Goal: Information Seeking & Learning: Learn about a topic

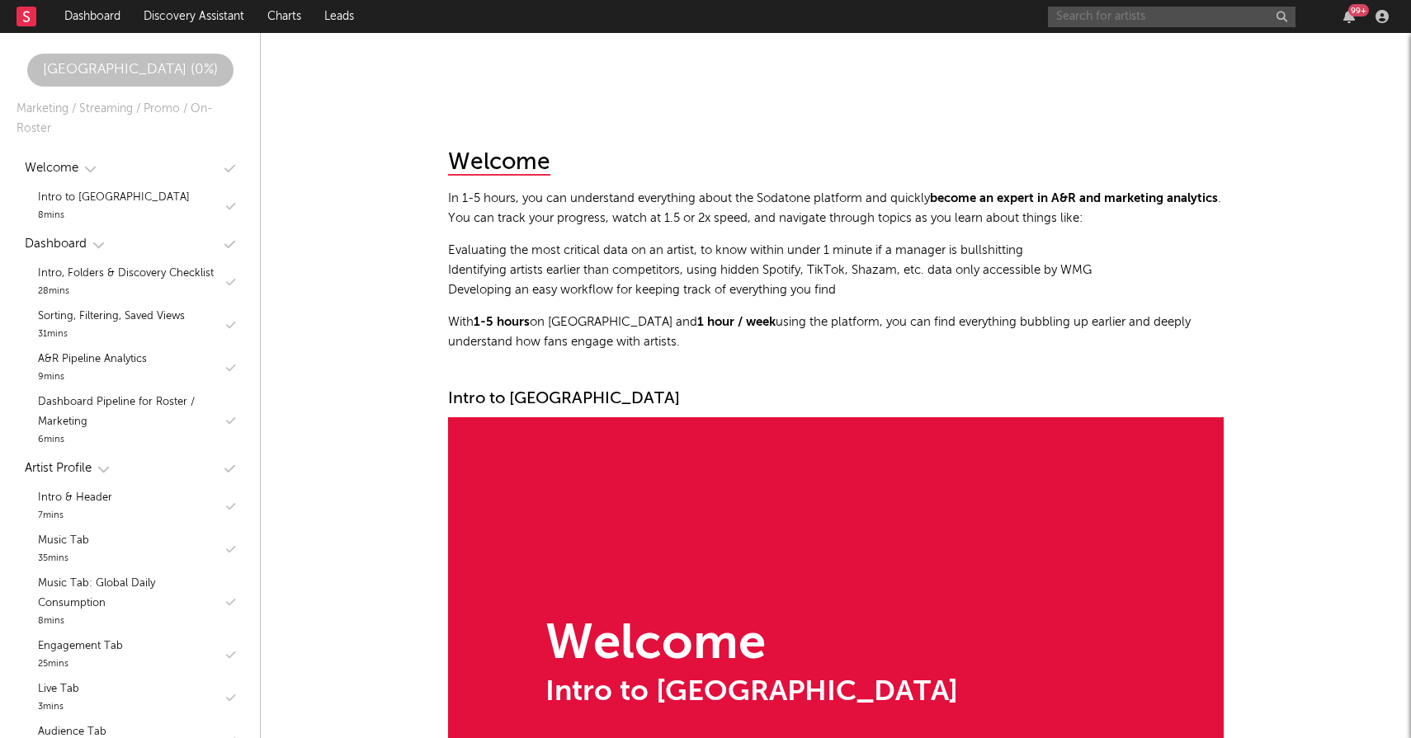
click at [1177, 22] on input "text" at bounding box center [1172, 17] width 248 height 21
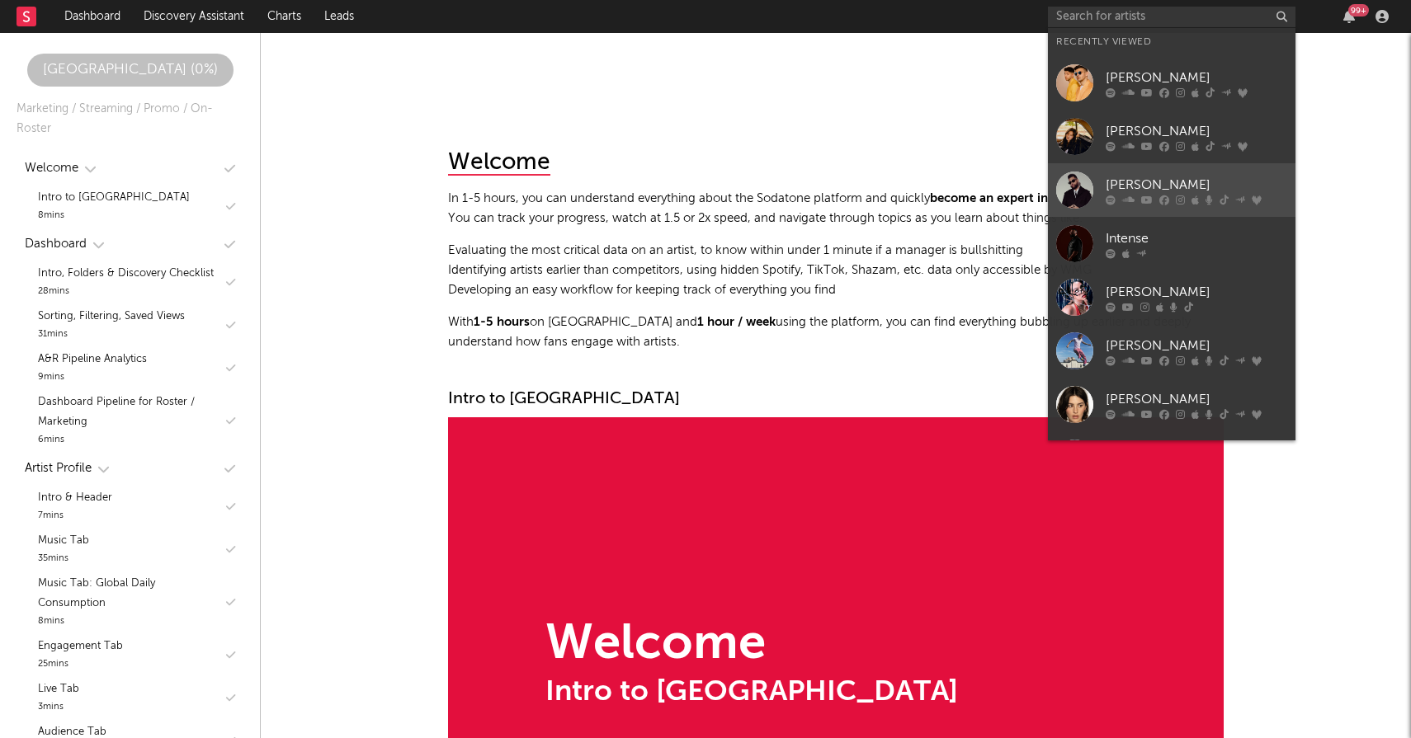
click at [1151, 169] on link "[PERSON_NAME]" at bounding box center [1172, 190] width 248 height 54
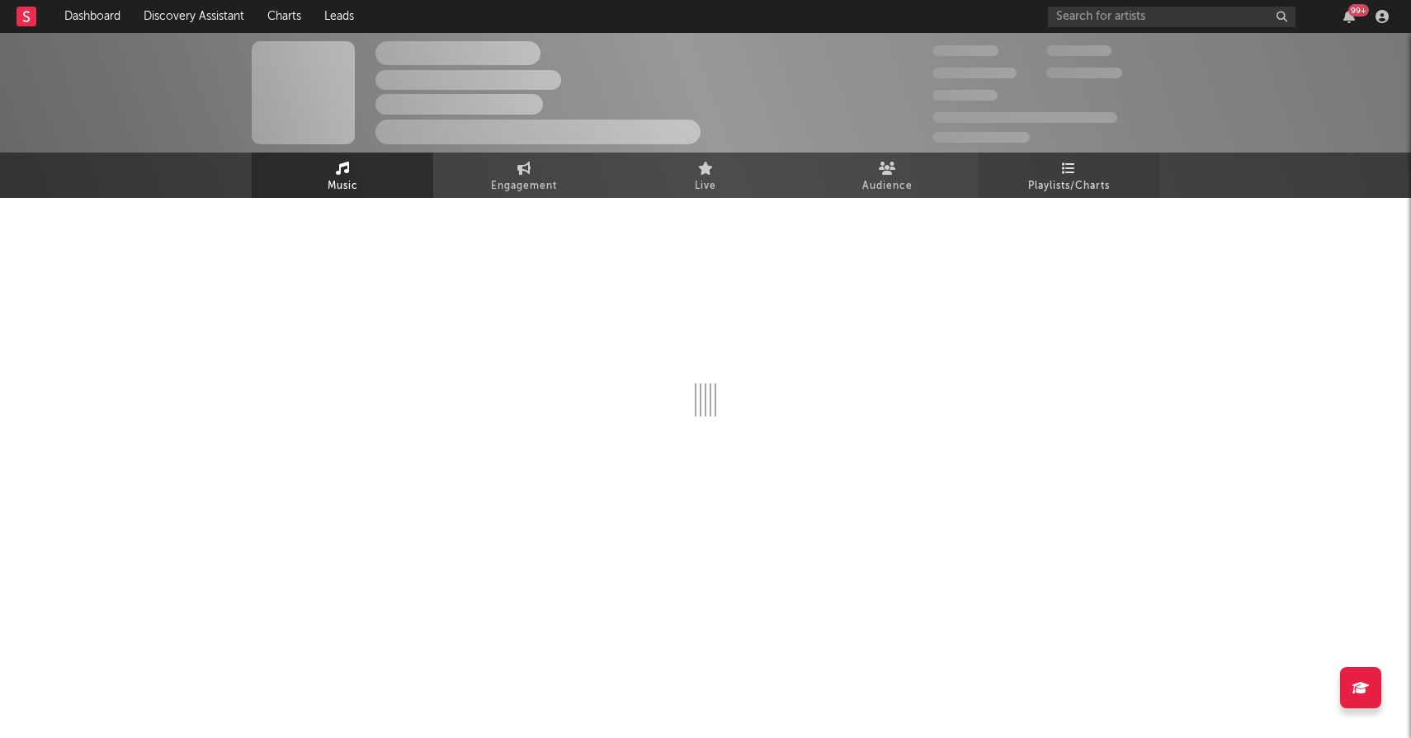
click at [1068, 180] on span "Playlists/Charts" at bounding box center [1069, 187] width 82 height 20
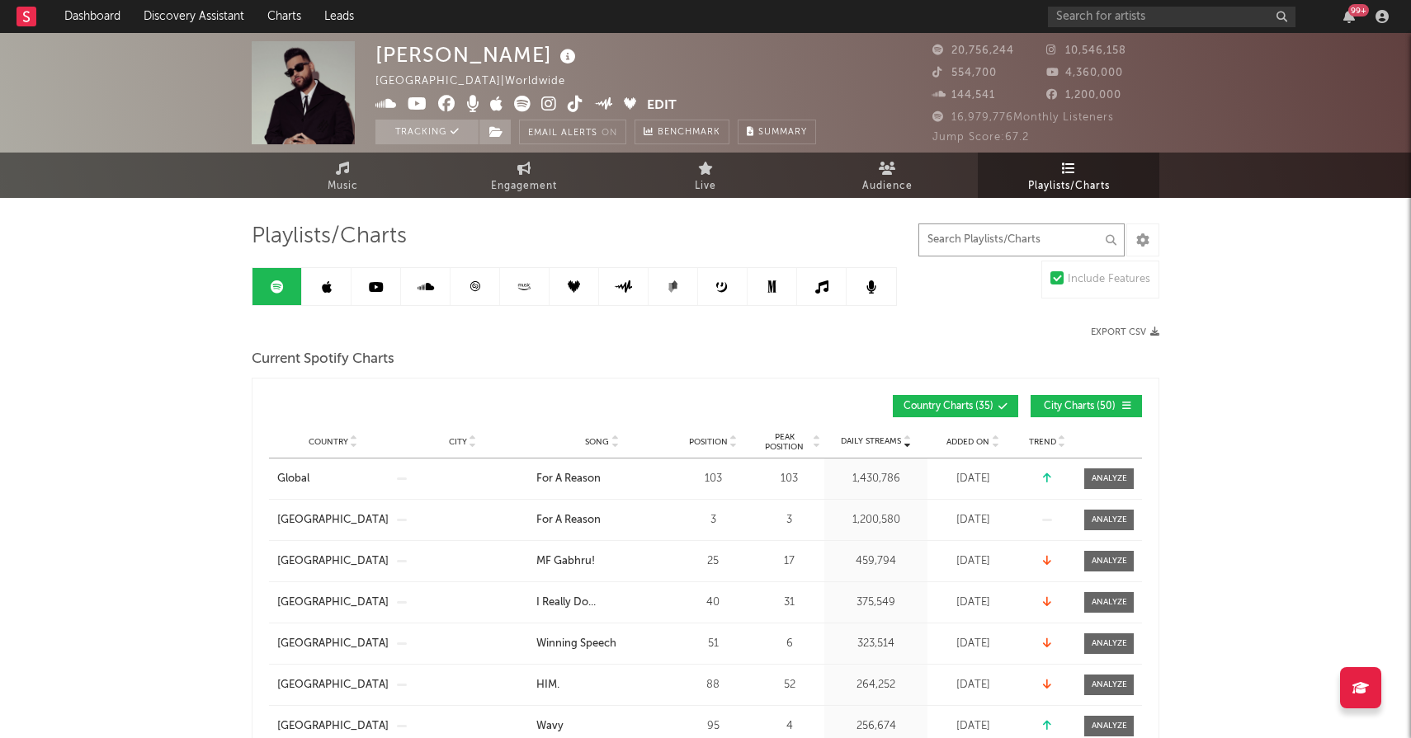
click at [1030, 235] on input "text" at bounding box center [1021, 240] width 206 height 33
click at [1062, 169] on icon at bounding box center [1069, 168] width 14 height 13
click at [1001, 237] on input "text" at bounding box center [1021, 240] width 206 height 33
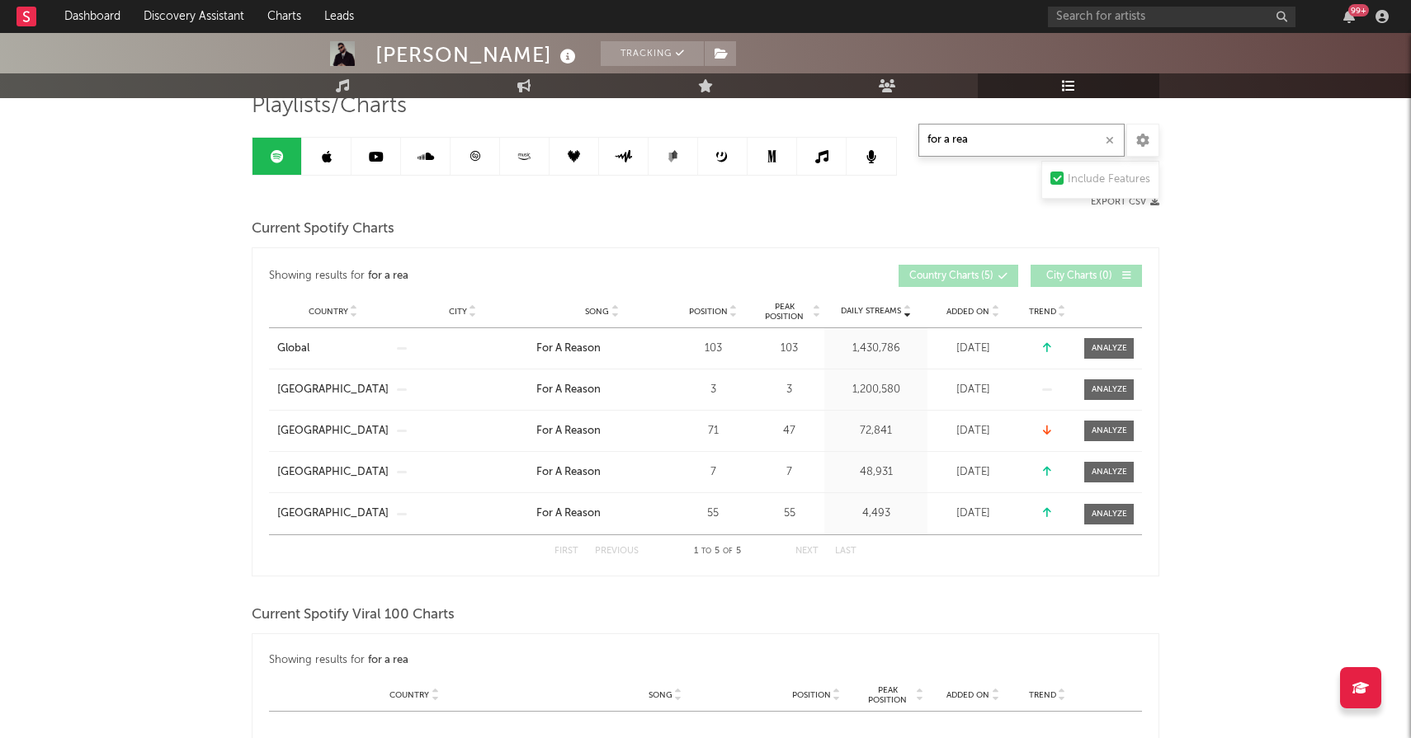
scroll to position [130, 0]
click at [1029, 136] on input "for a rea" at bounding box center [1021, 140] width 206 height 33
type input "f"
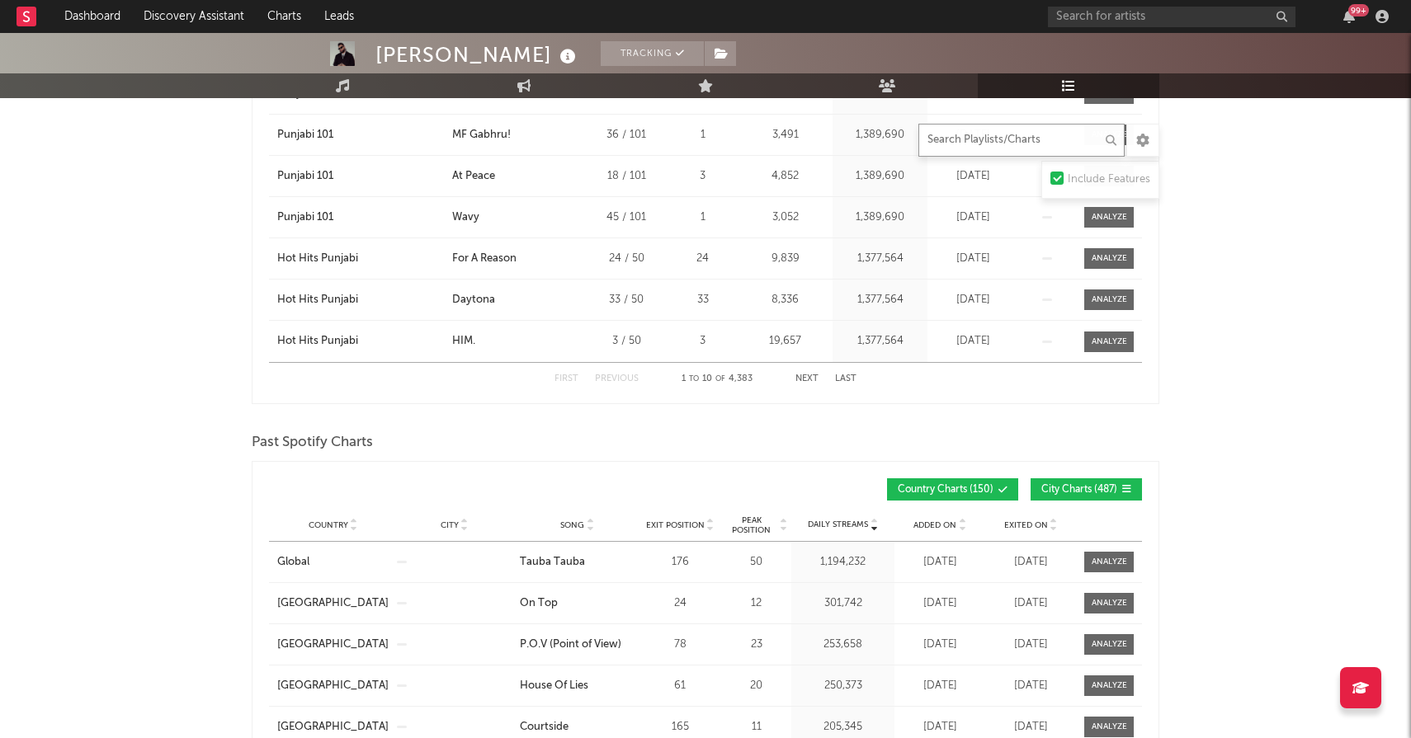
scroll to position [1680, 0]
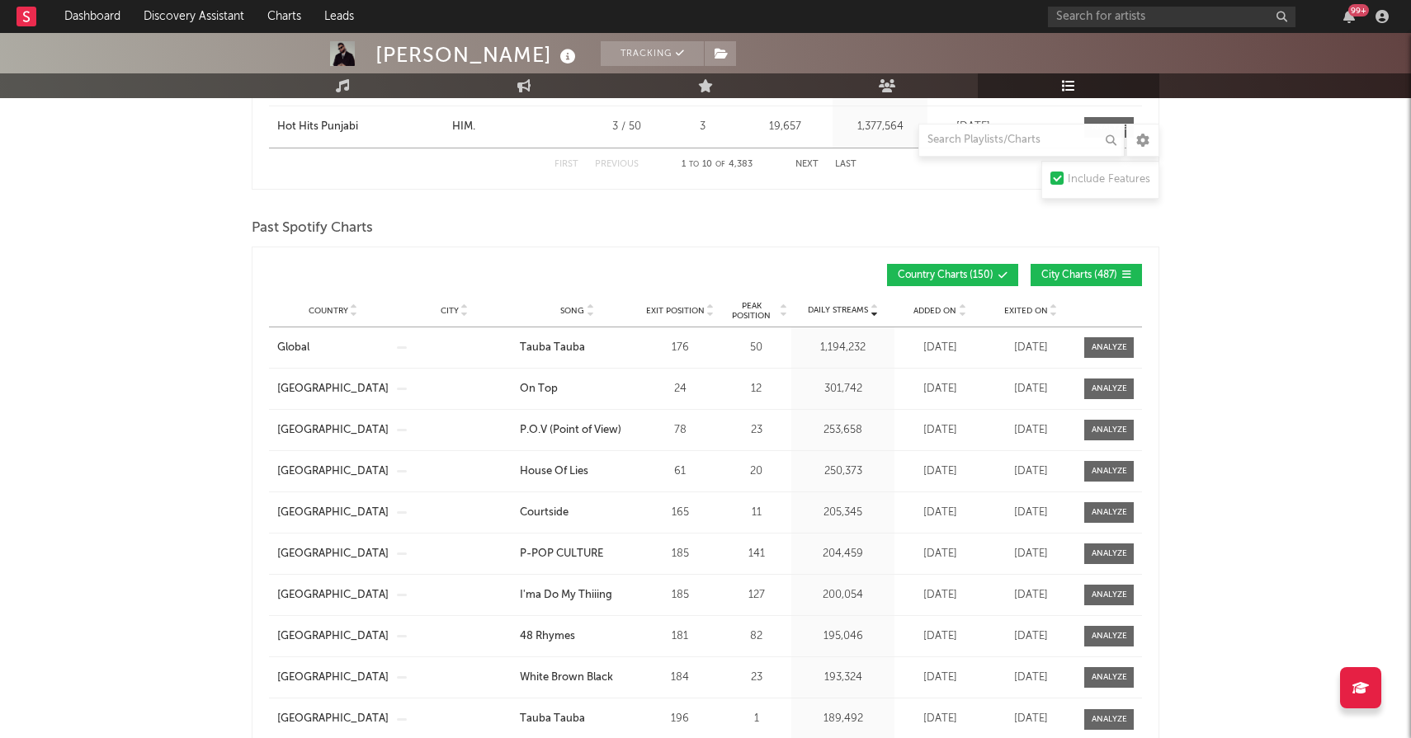
click at [325, 306] on span "Country" at bounding box center [329, 311] width 40 height 10
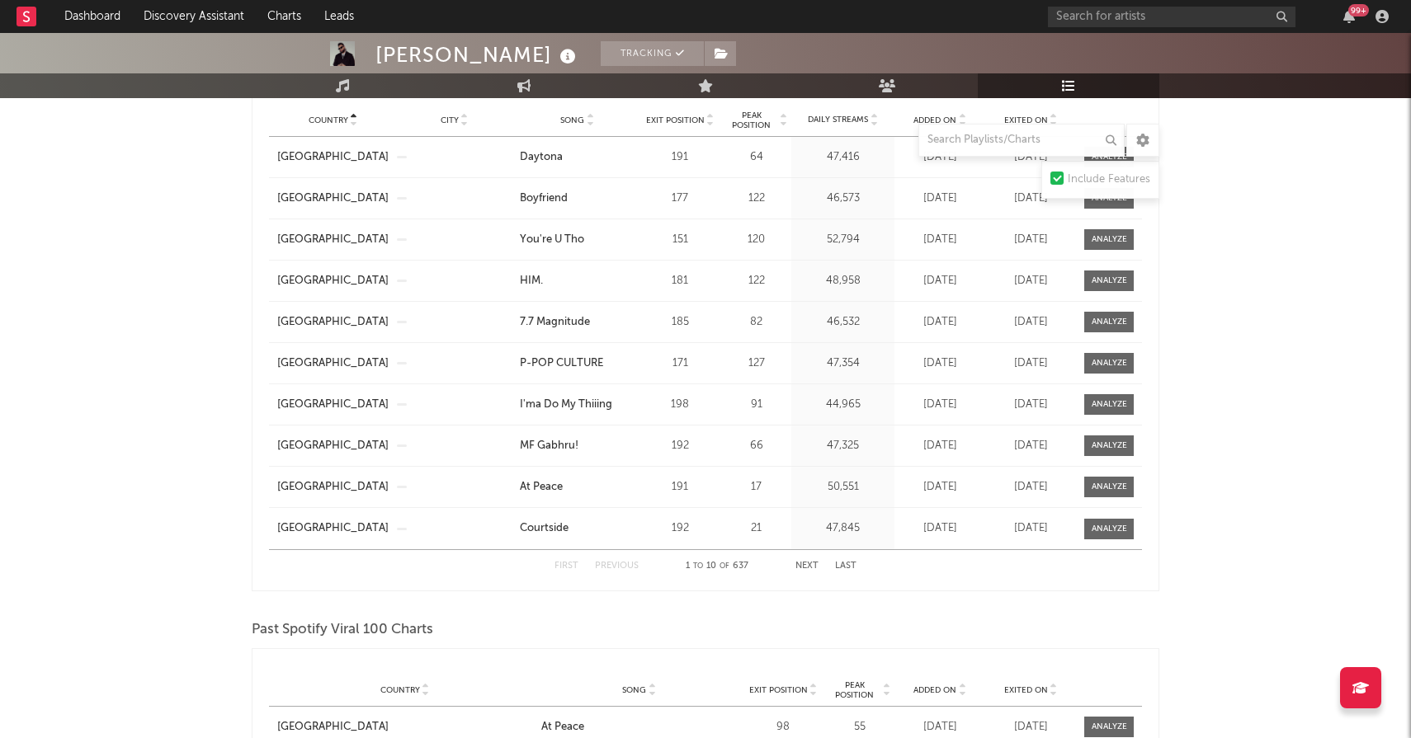
scroll to position [1881, 0]
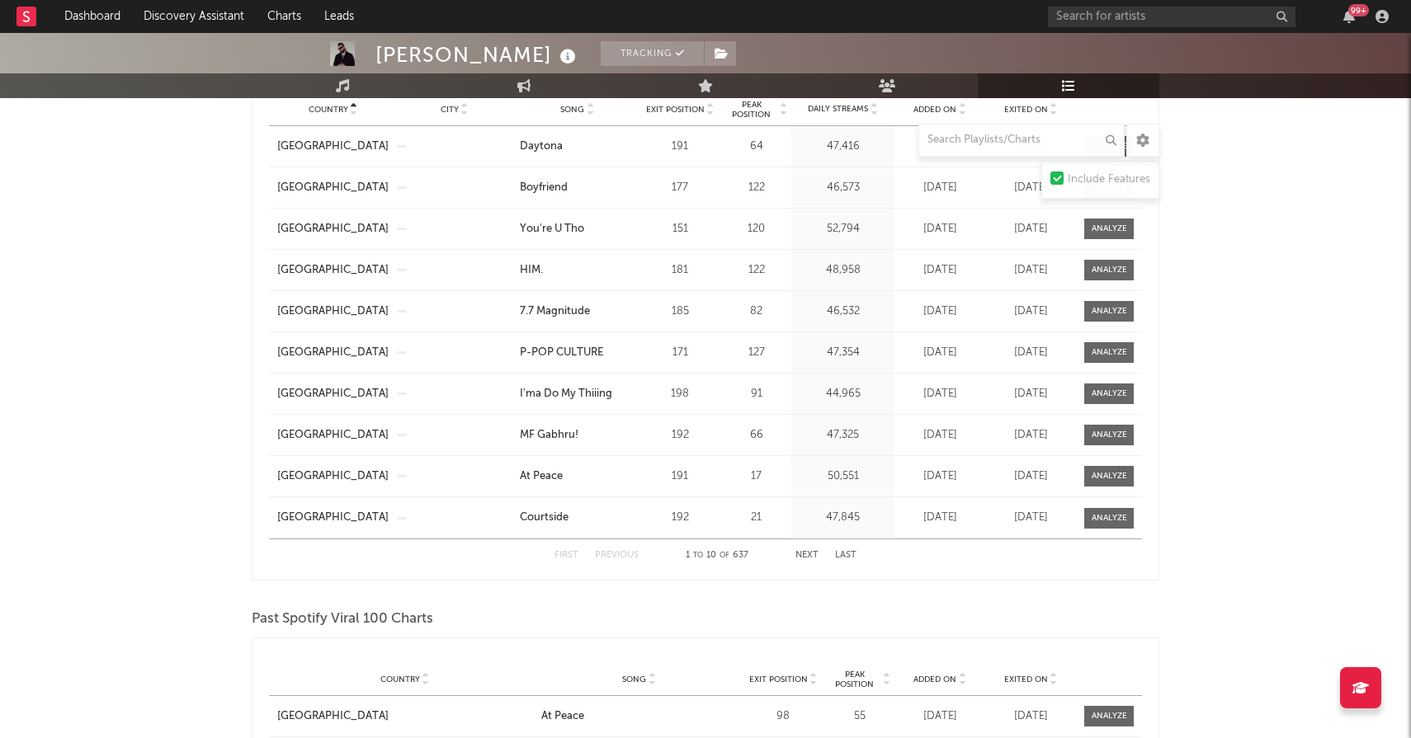
click at [805, 554] on button "Next" at bounding box center [806, 555] width 23 height 9
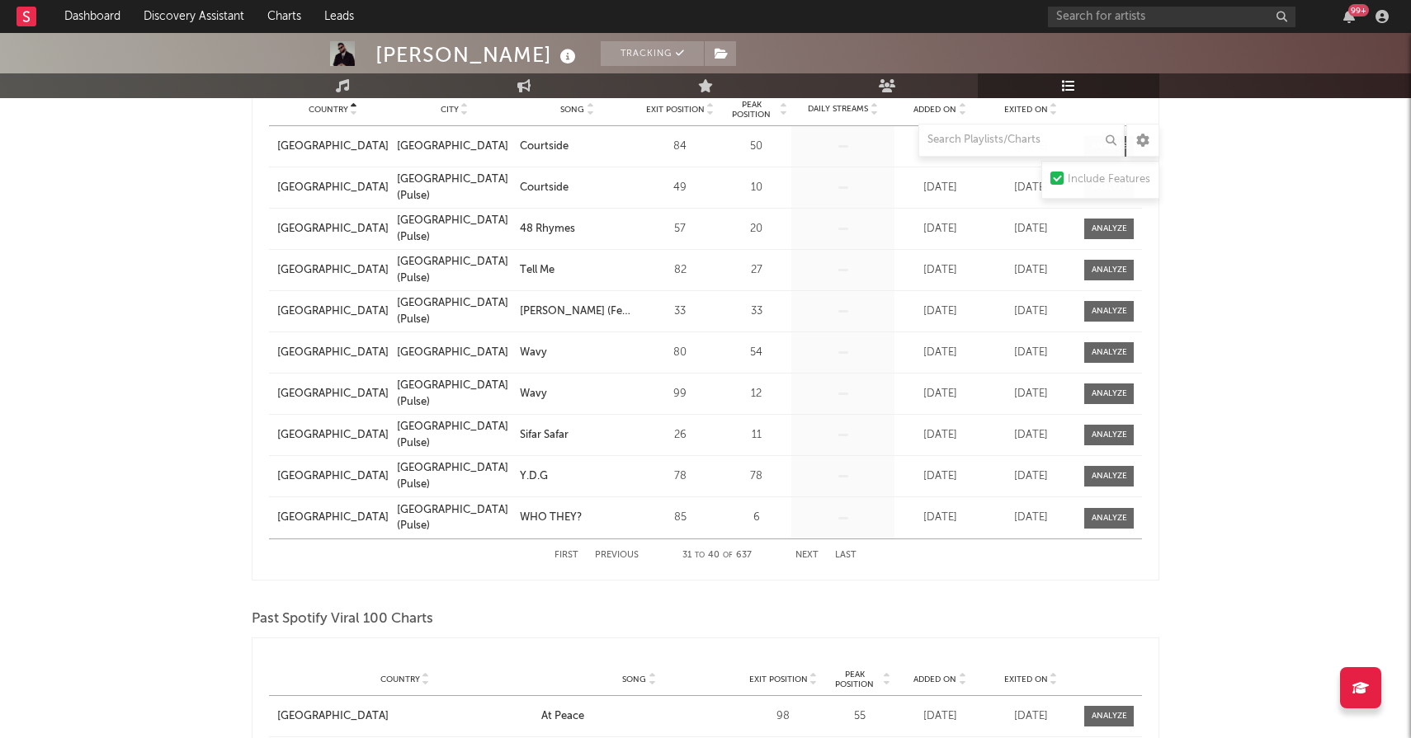
click at [805, 554] on button "Next" at bounding box center [806, 555] width 23 height 9
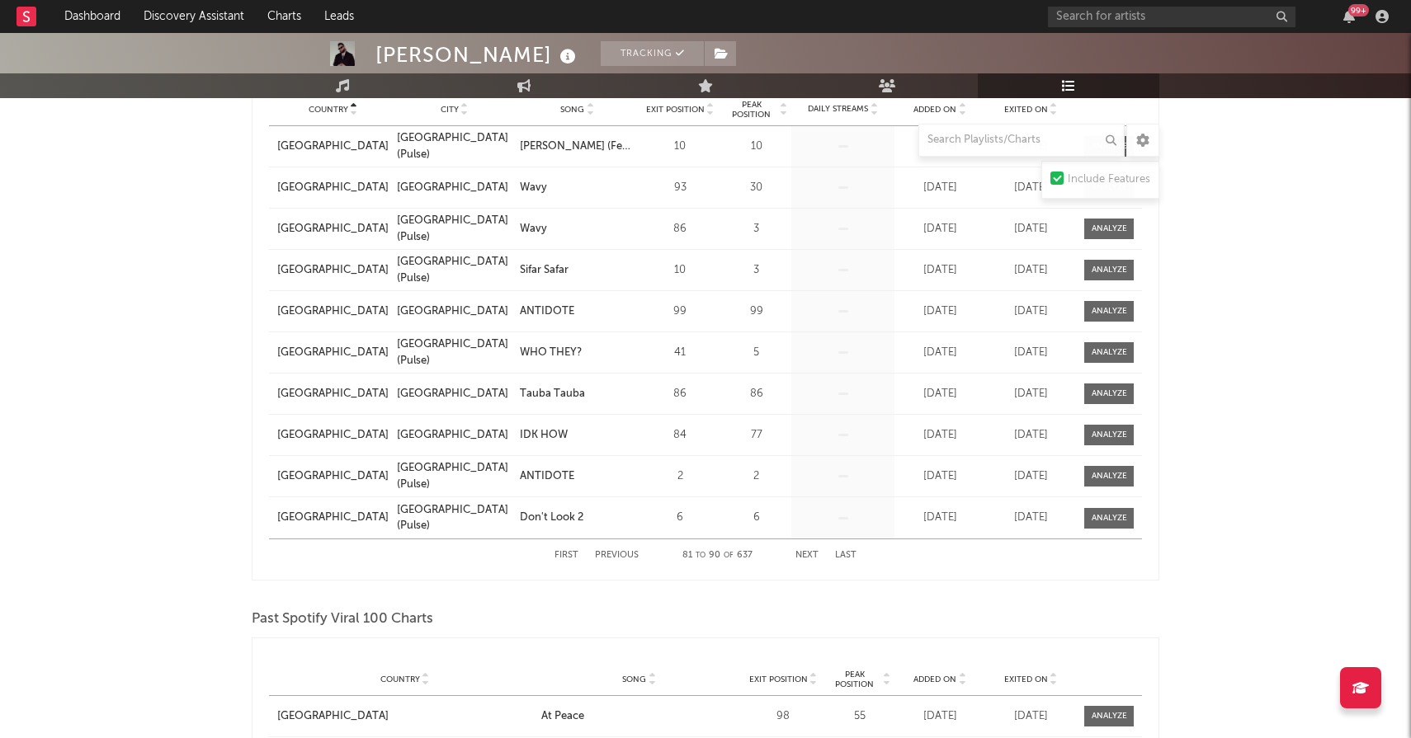
click at [805, 554] on button "Next" at bounding box center [806, 555] width 23 height 9
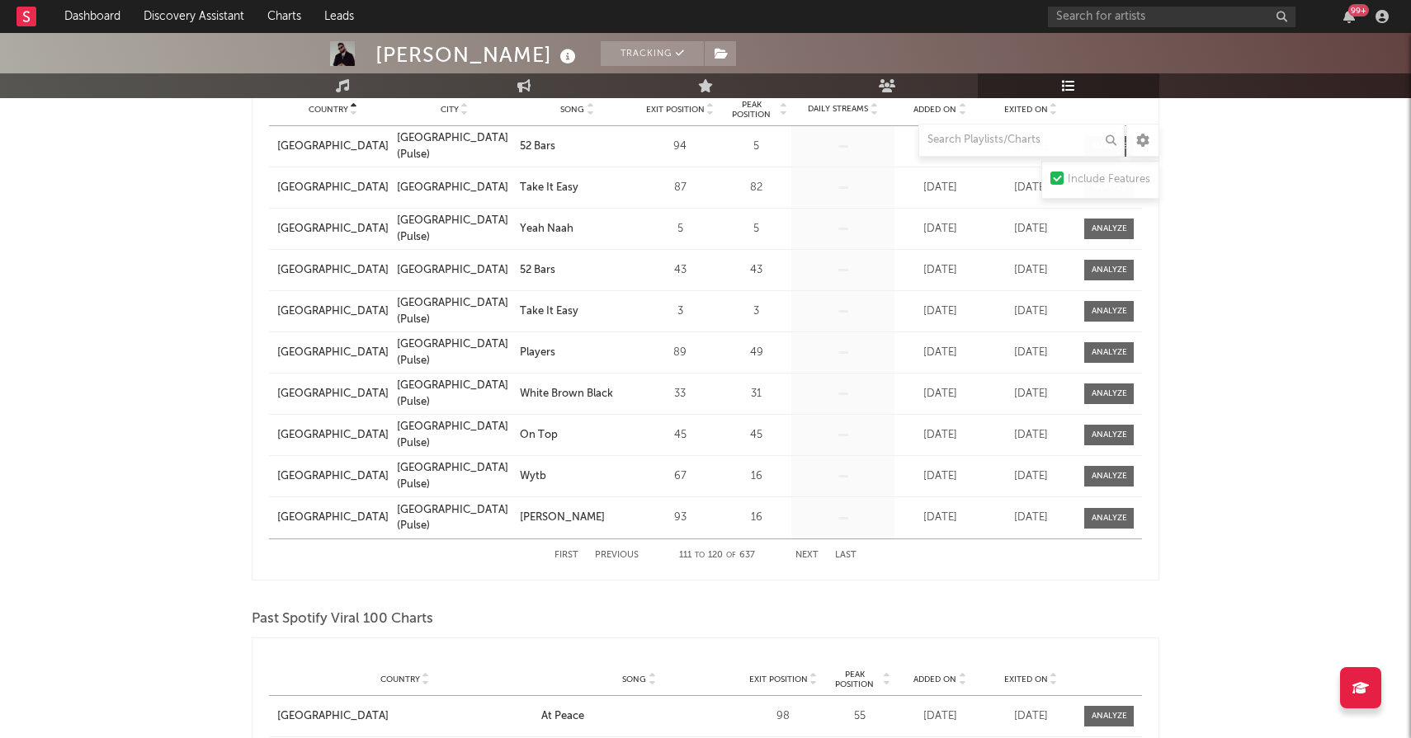
click at [805, 554] on button "Next" at bounding box center [806, 555] width 23 height 9
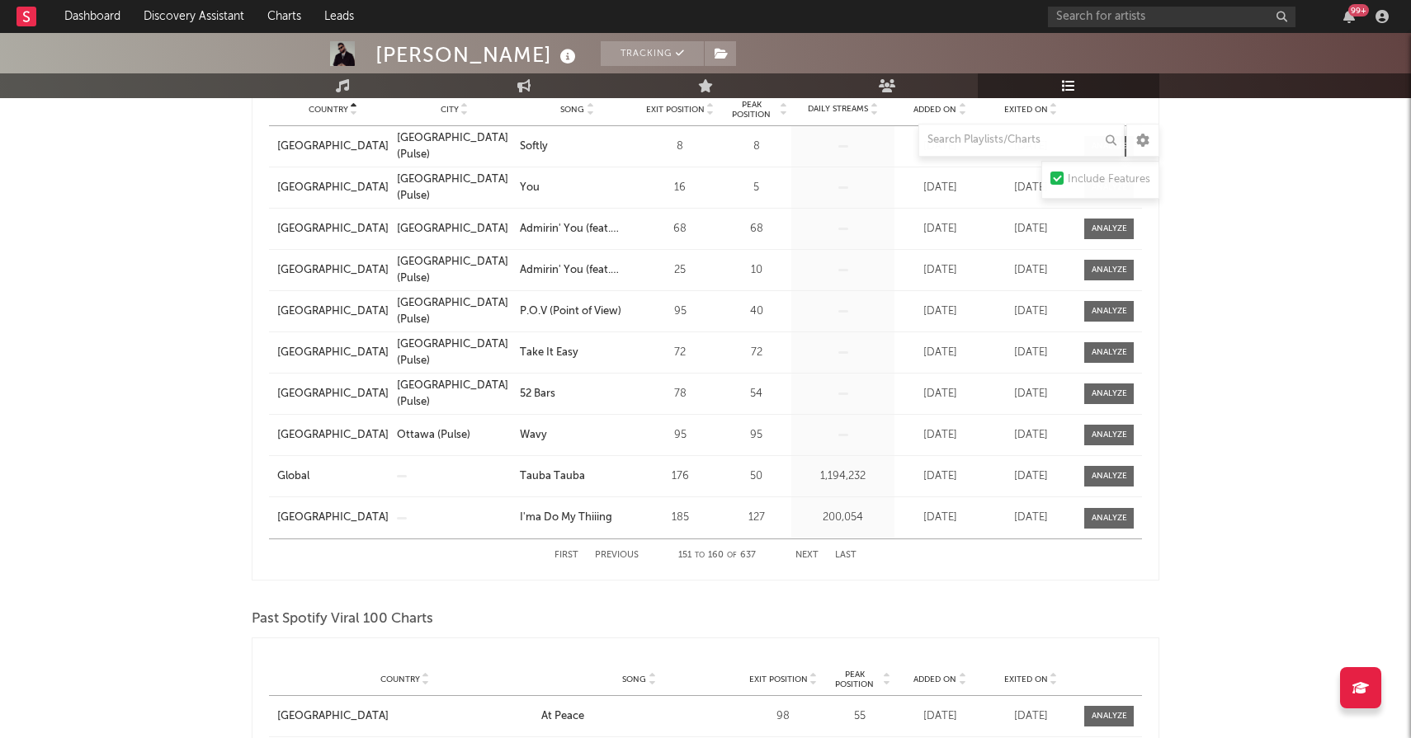
click at [805, 554] on button "Next" at bounding box center [806, 555] width 23 height 9
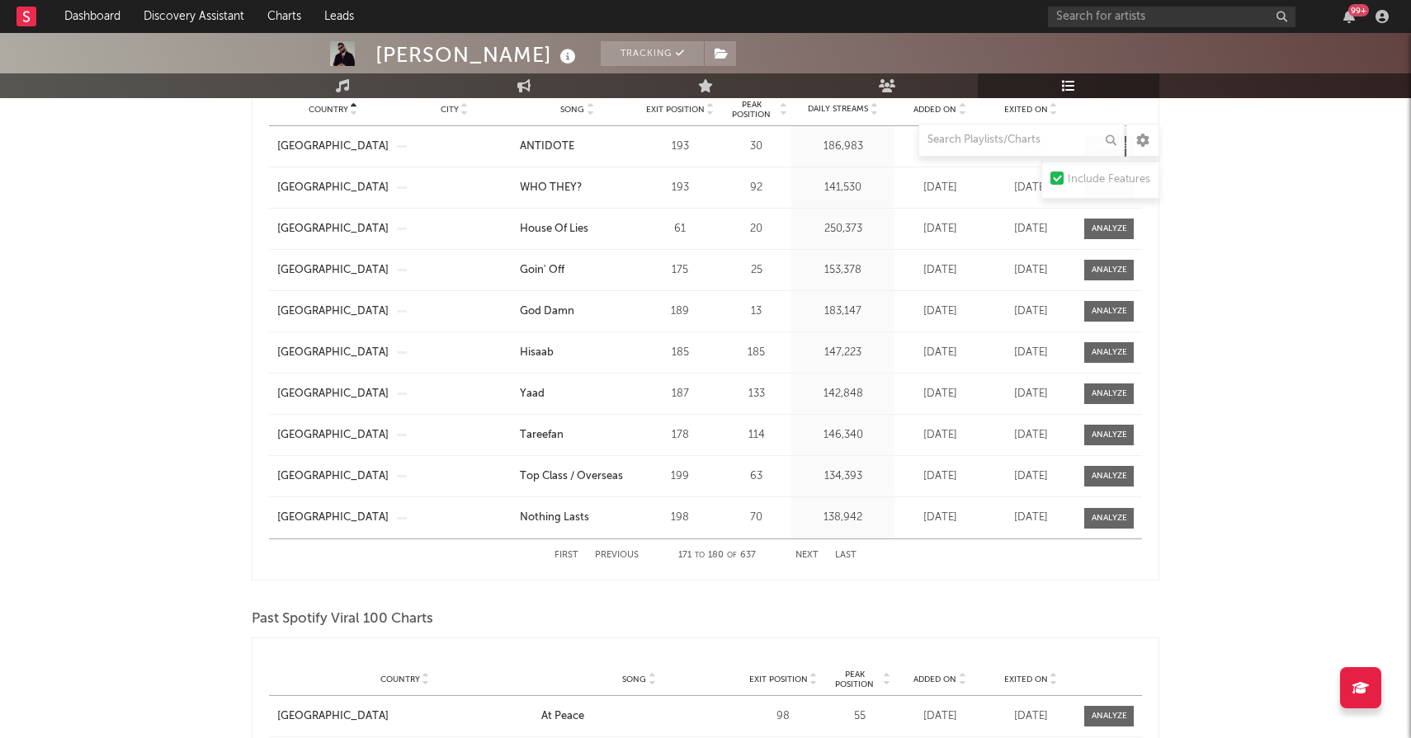
click at [805, 554] on button "Next" at bounding box center [806, 555] width 23 height 9
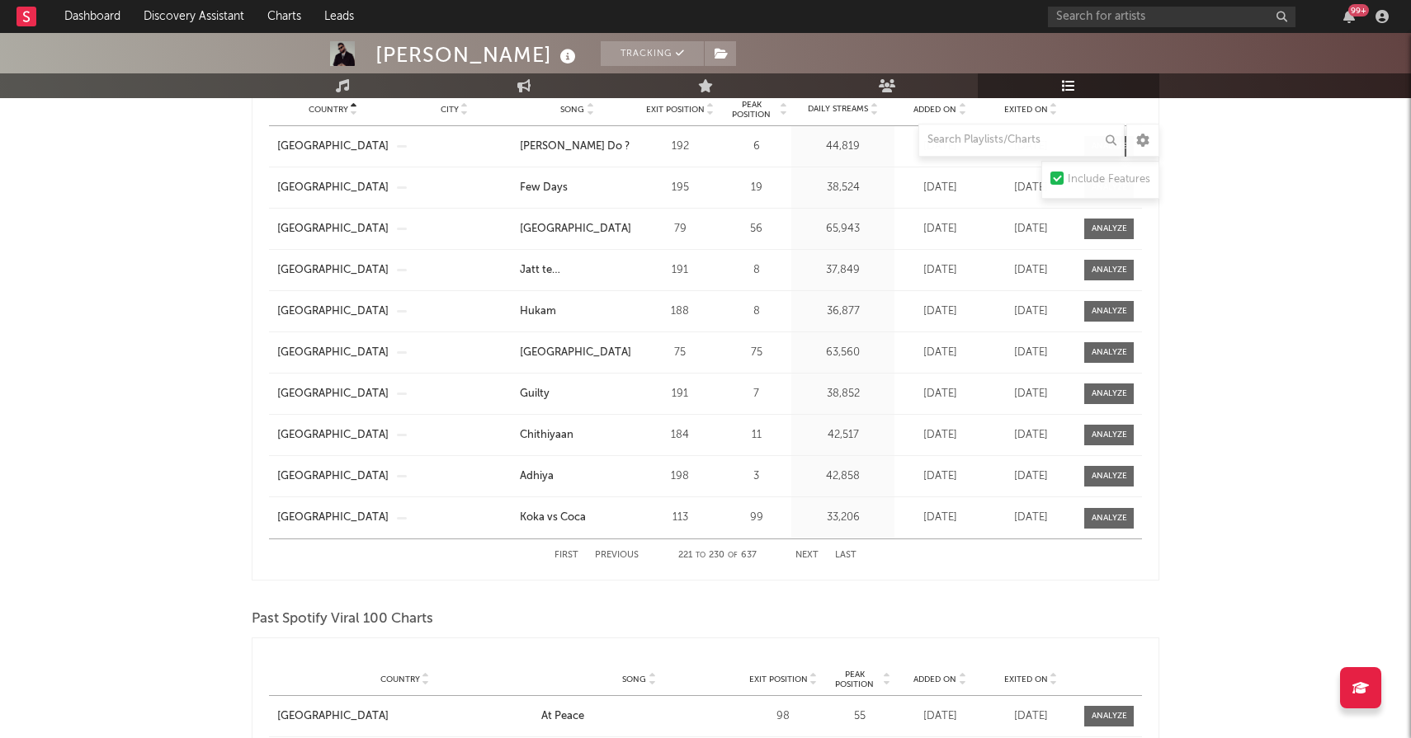
click at [805, 554] on button "Next" at bounding box center [806, 555] width 23 height 9
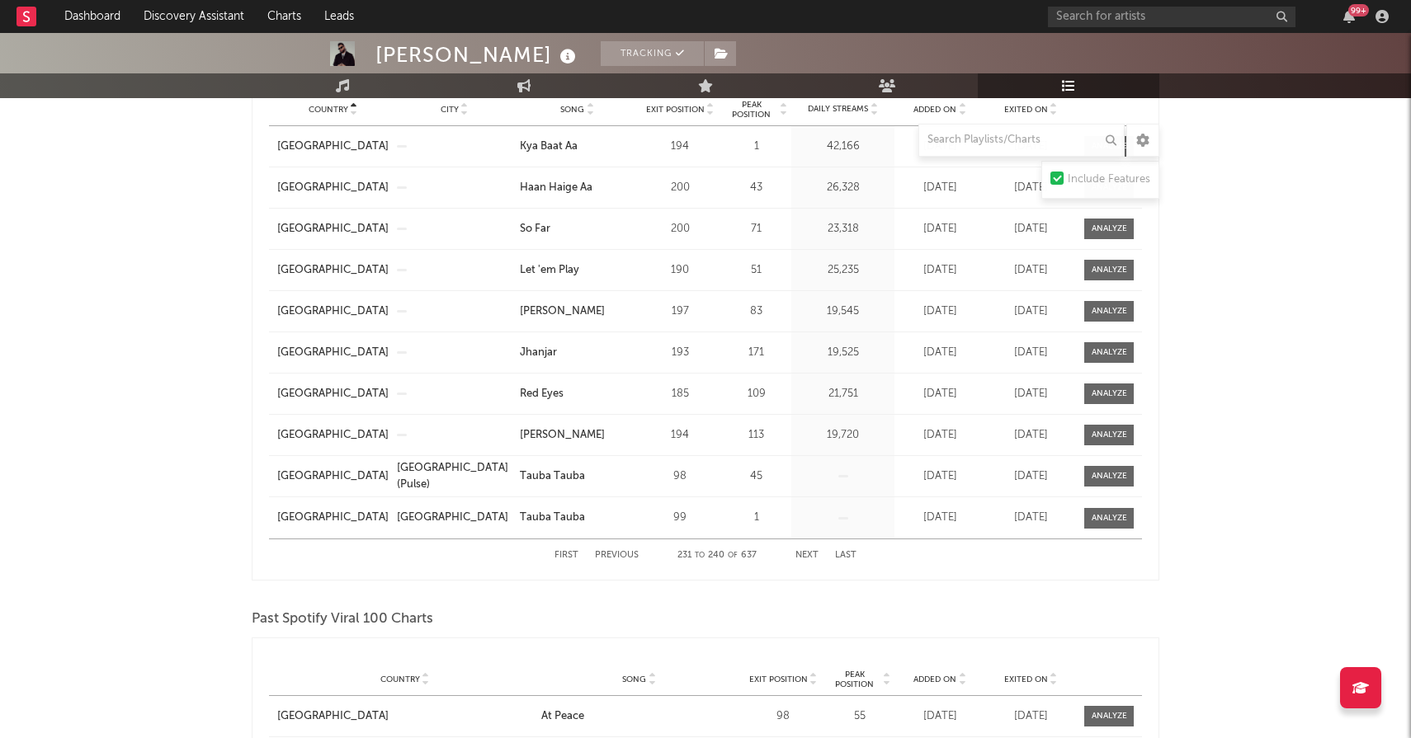
click at [805, 554] on button "Next" at bounding box center [806, 555] width 23 height 9
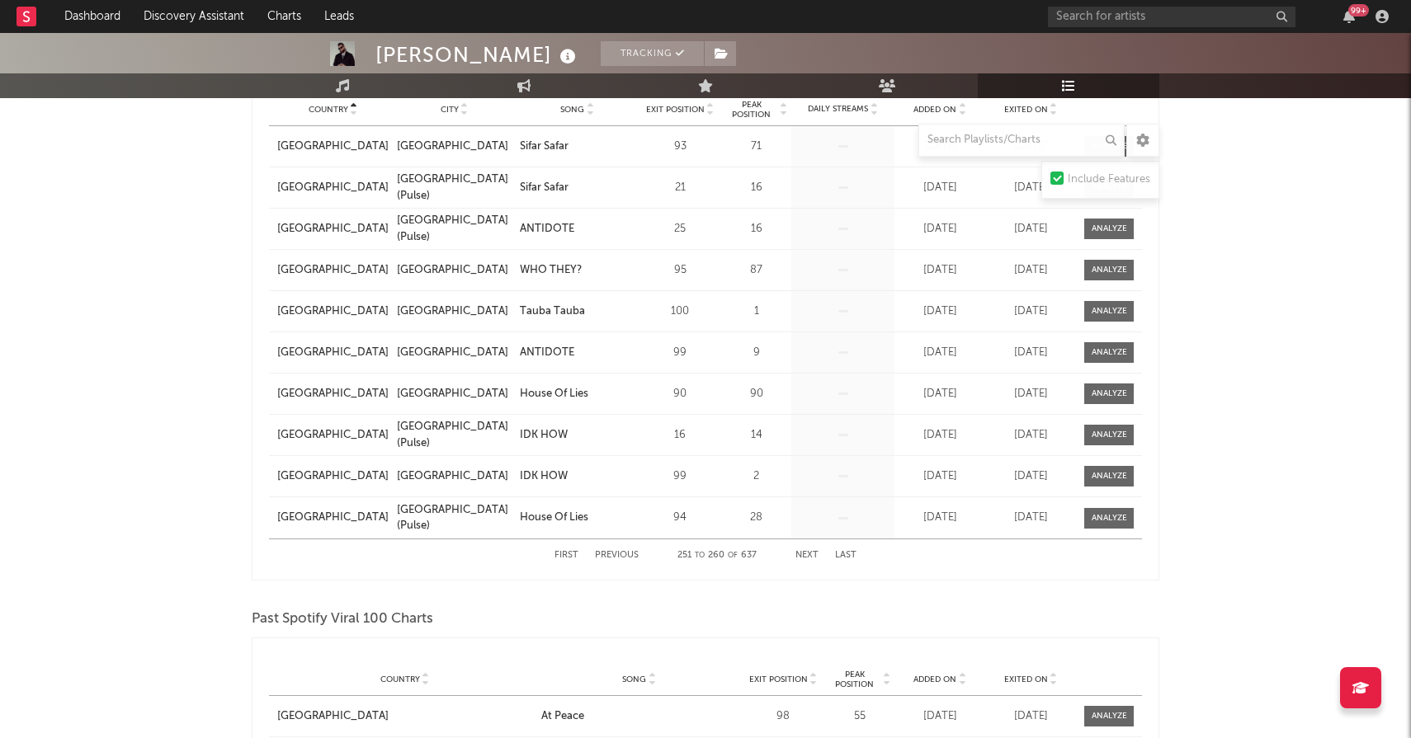
click at [805, 554] on button "Next" at bounding box center [806, 555] width 23 height 9
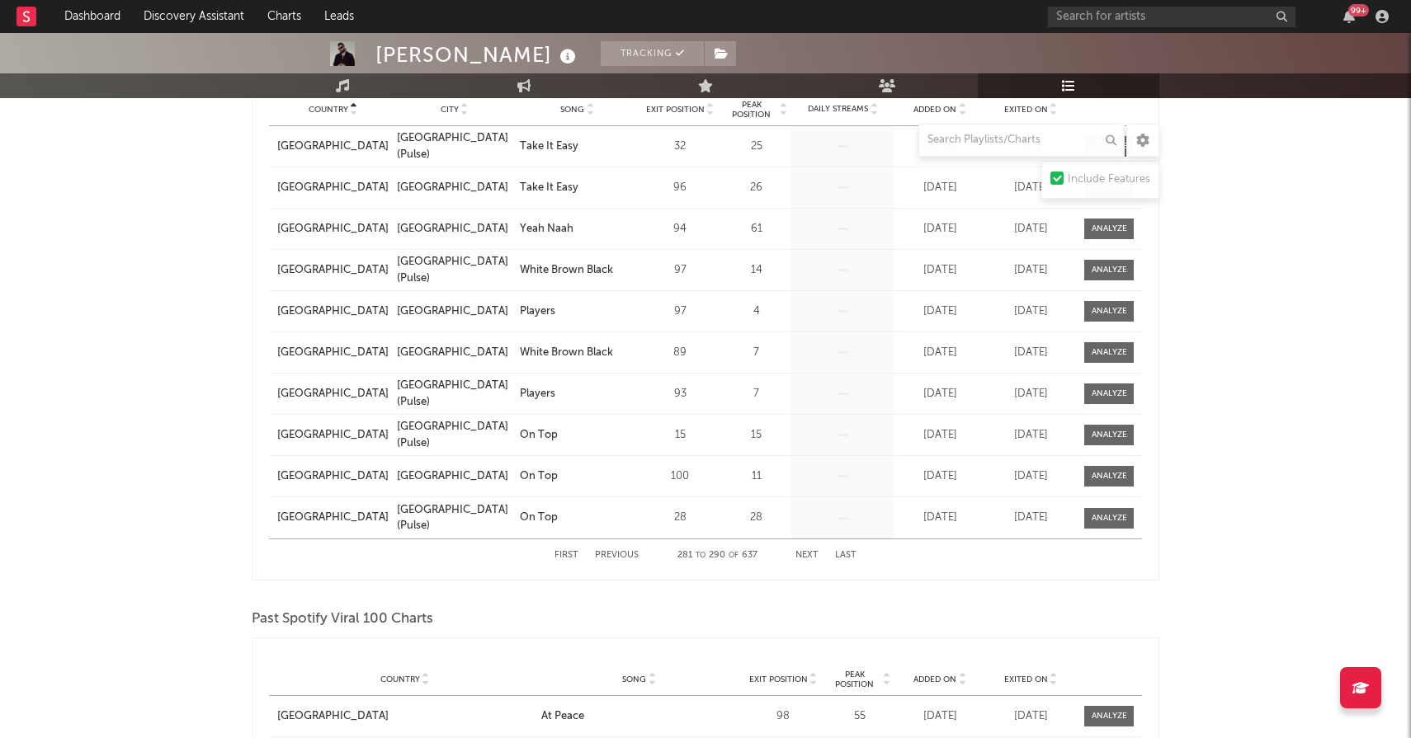
click at [805, 554] on button "Next" at bounding box center [806, 555] width 23 height 9
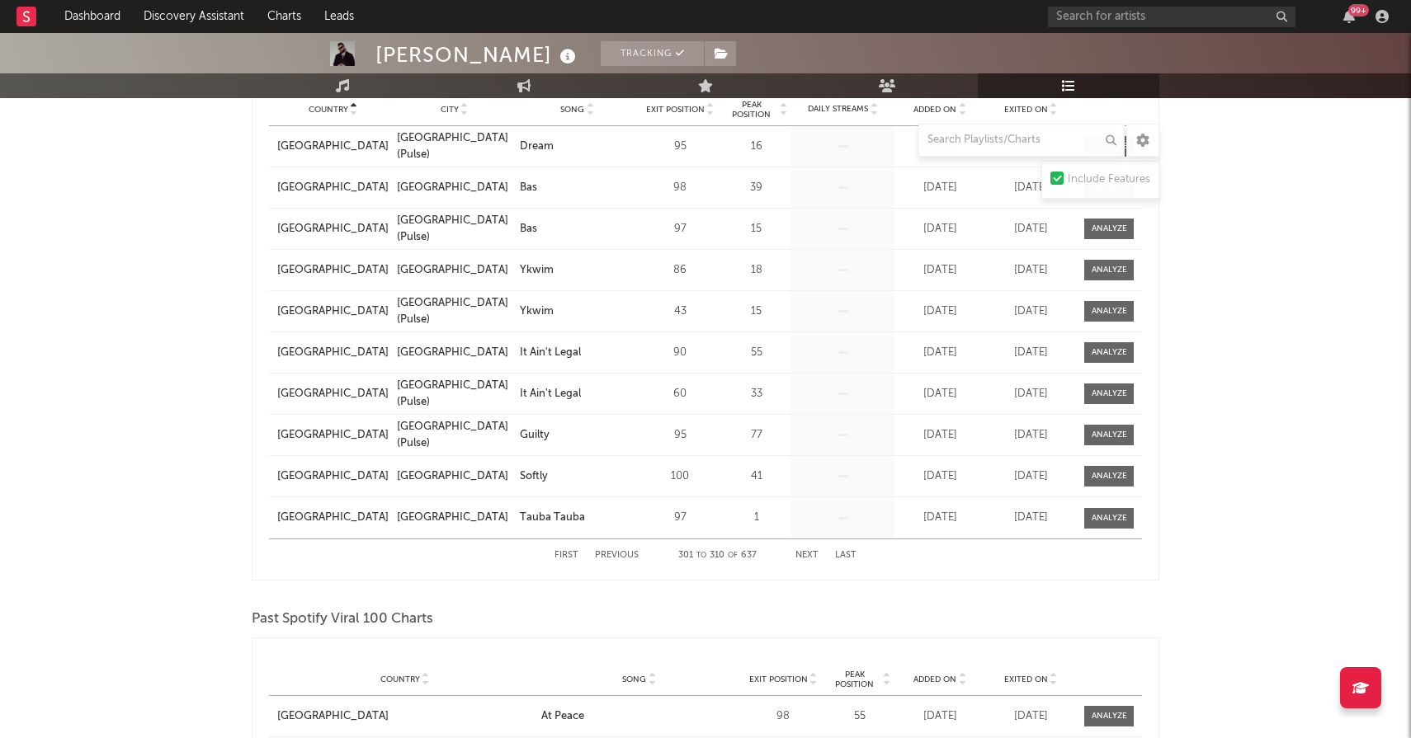
click at [805, 554] on button "Next" at bounding box center [806, 555] width 23 height 9
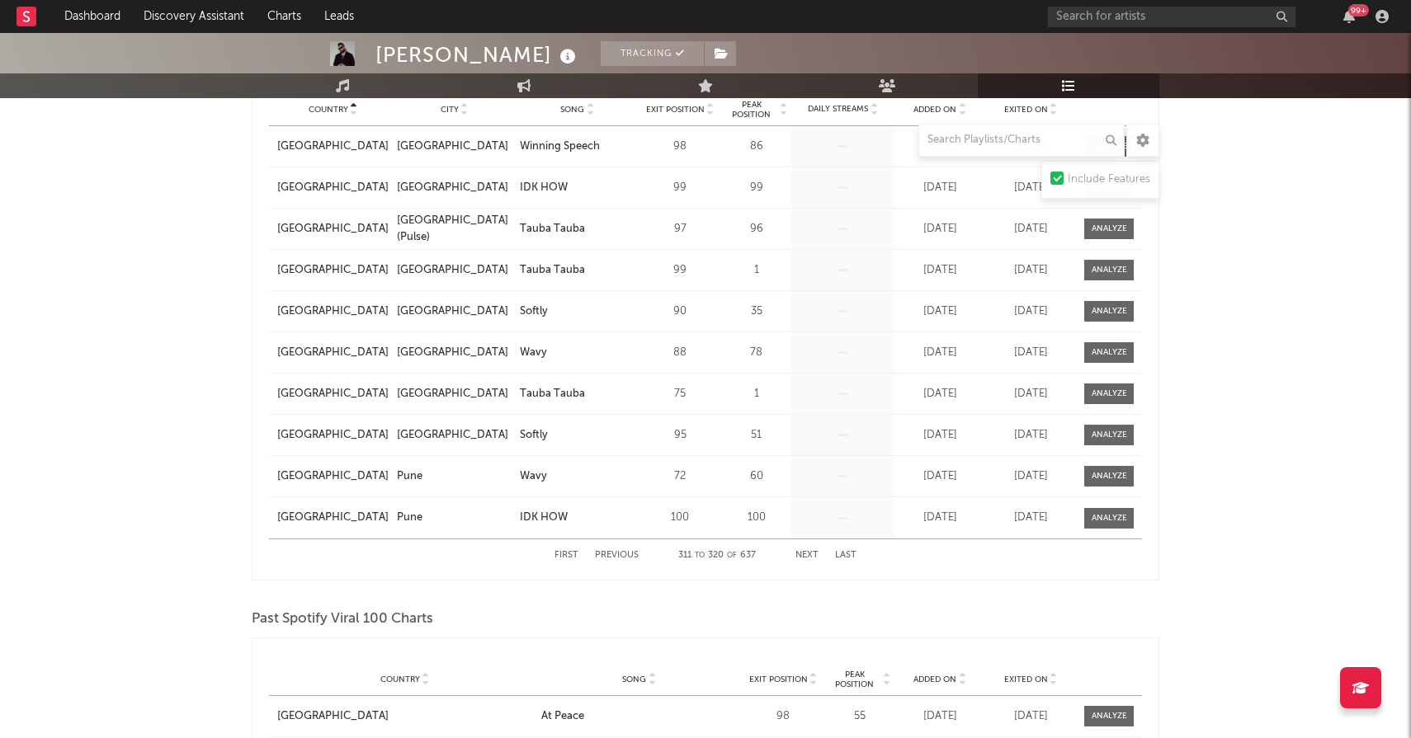
click at [805, 554] on button "Next" at bounding box center [806, 555] width 23 height 9
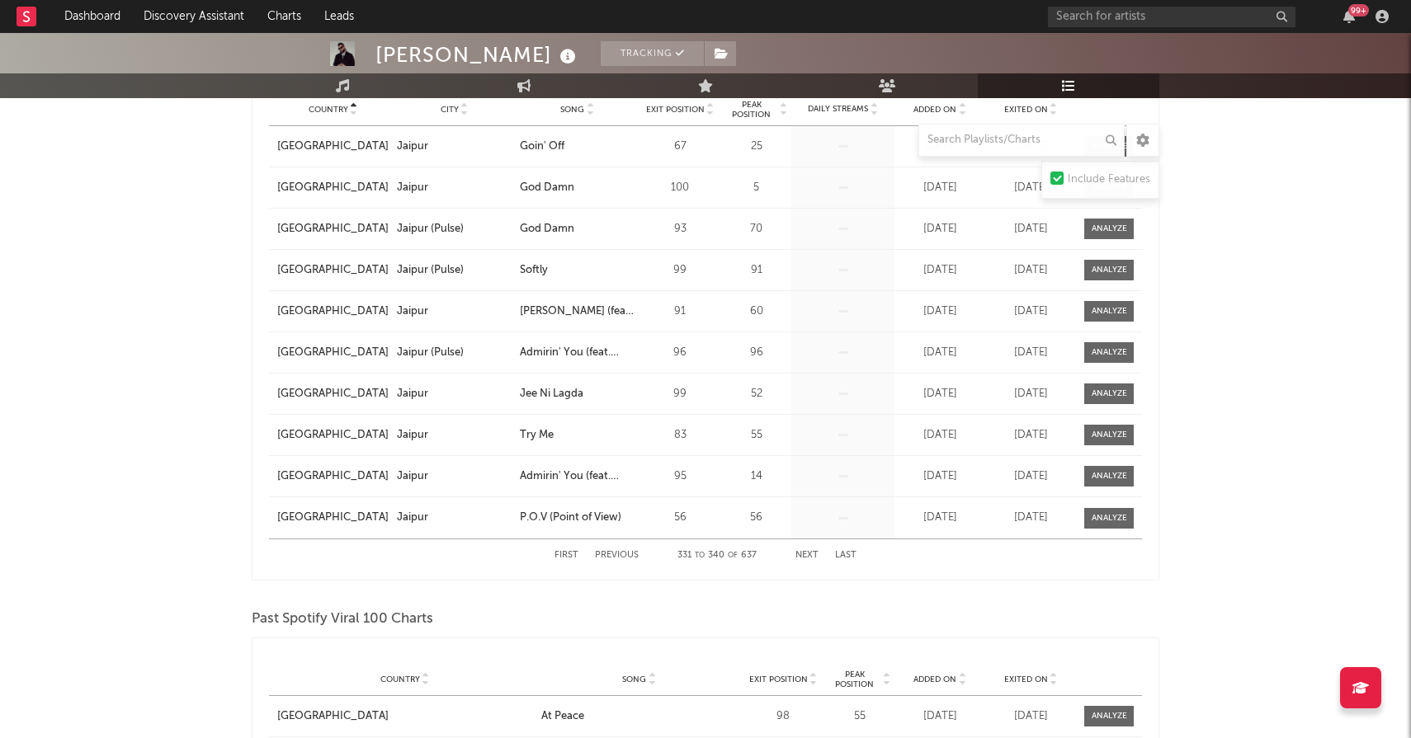
click at [805, 554] on button "Next" at bounding box center [806, 555] width 23 height 9
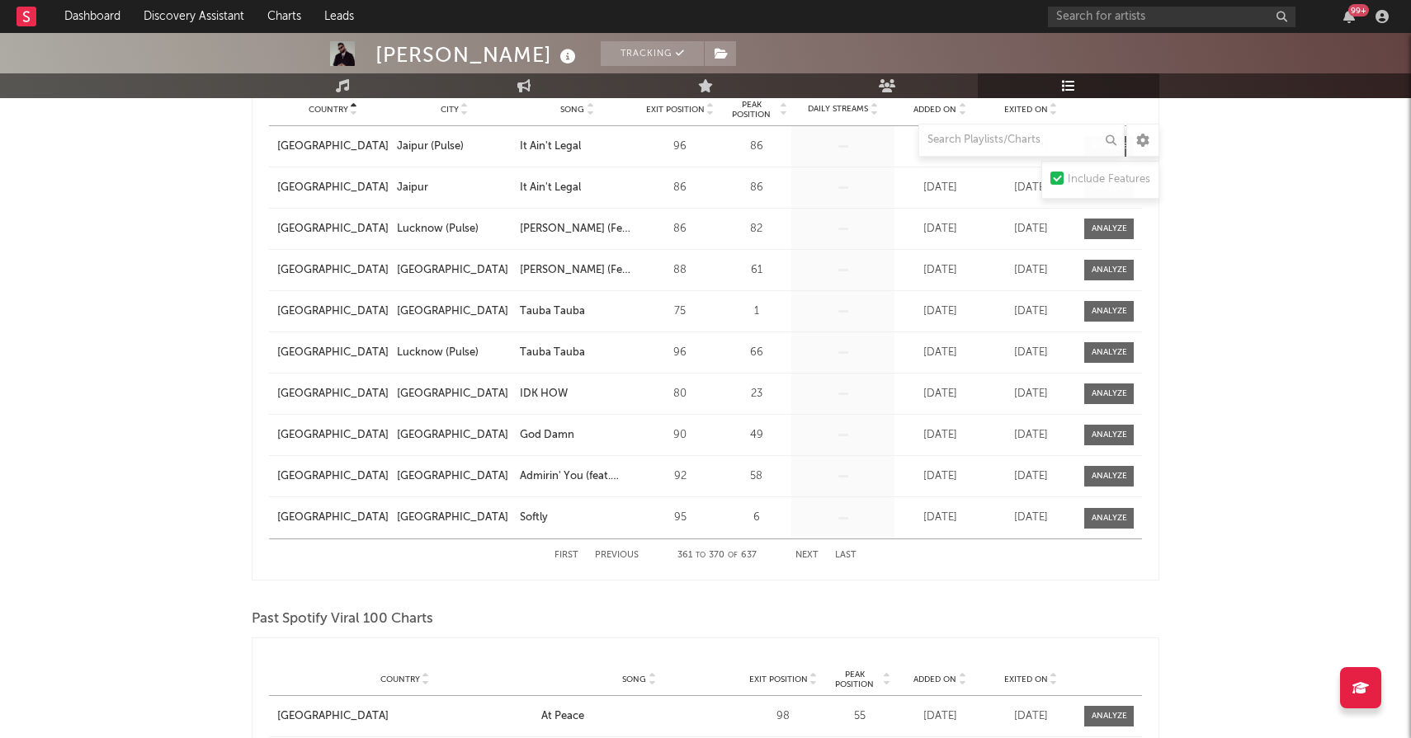
click at [805, 554] on button "Next" at bounding box center [806, 555] width 23 height 9
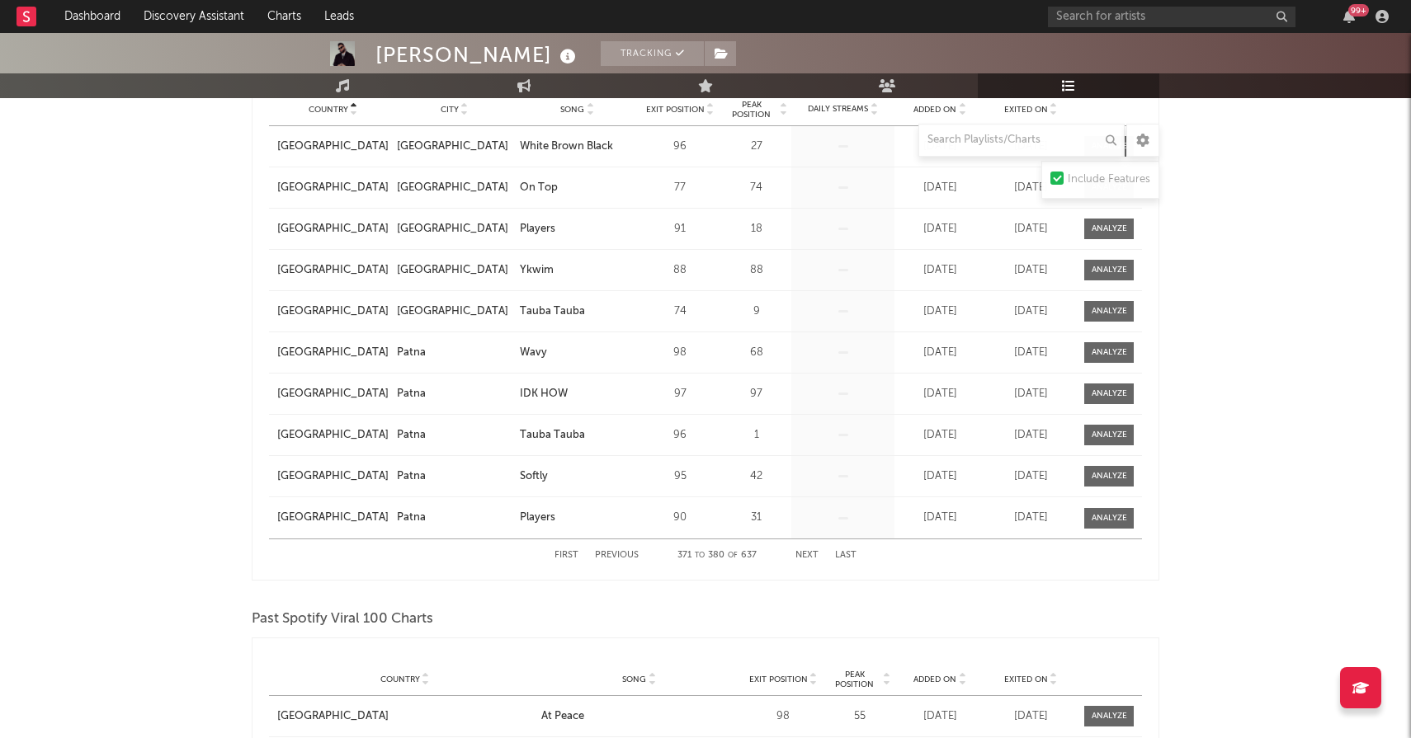
click at [805, 554] on button "Next" at bounding box center [806, 555] width 23 height 9
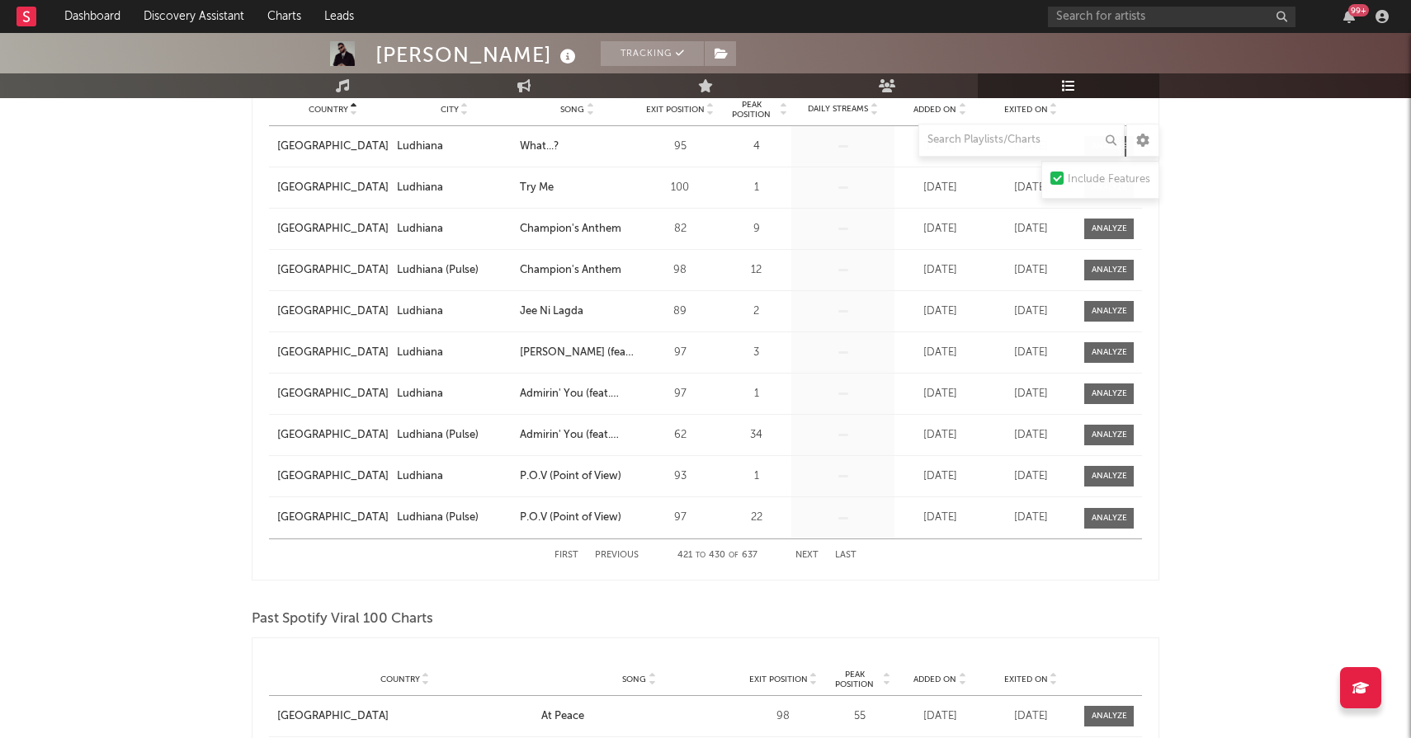
click at [805, 554] on button "Next" at bounding box center [806, 555] width 23 height 9
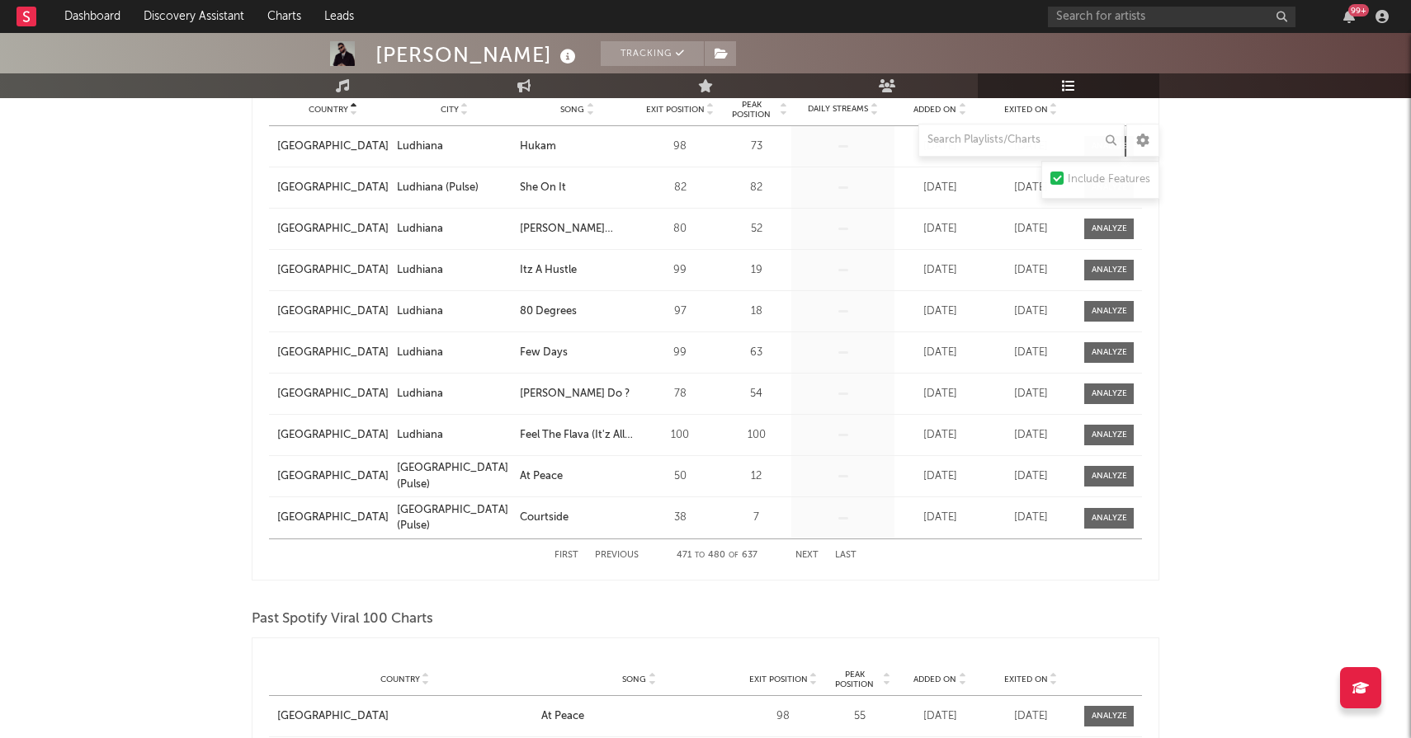
click at [805, 554] on button "Next" at bounding box center [806, 555] width 23 height 9
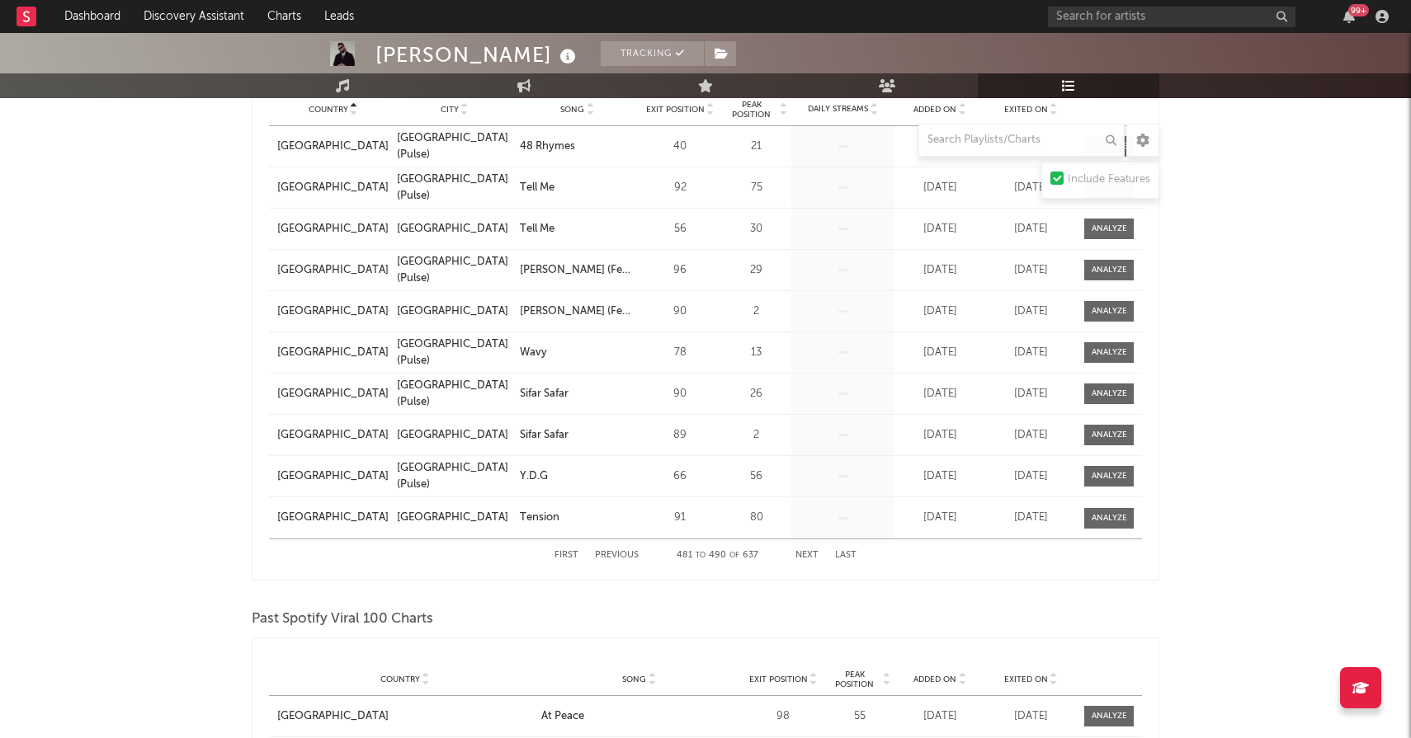
click at [805, 554] on button "Next" at bounding box center [806, 555] width 23 height 9
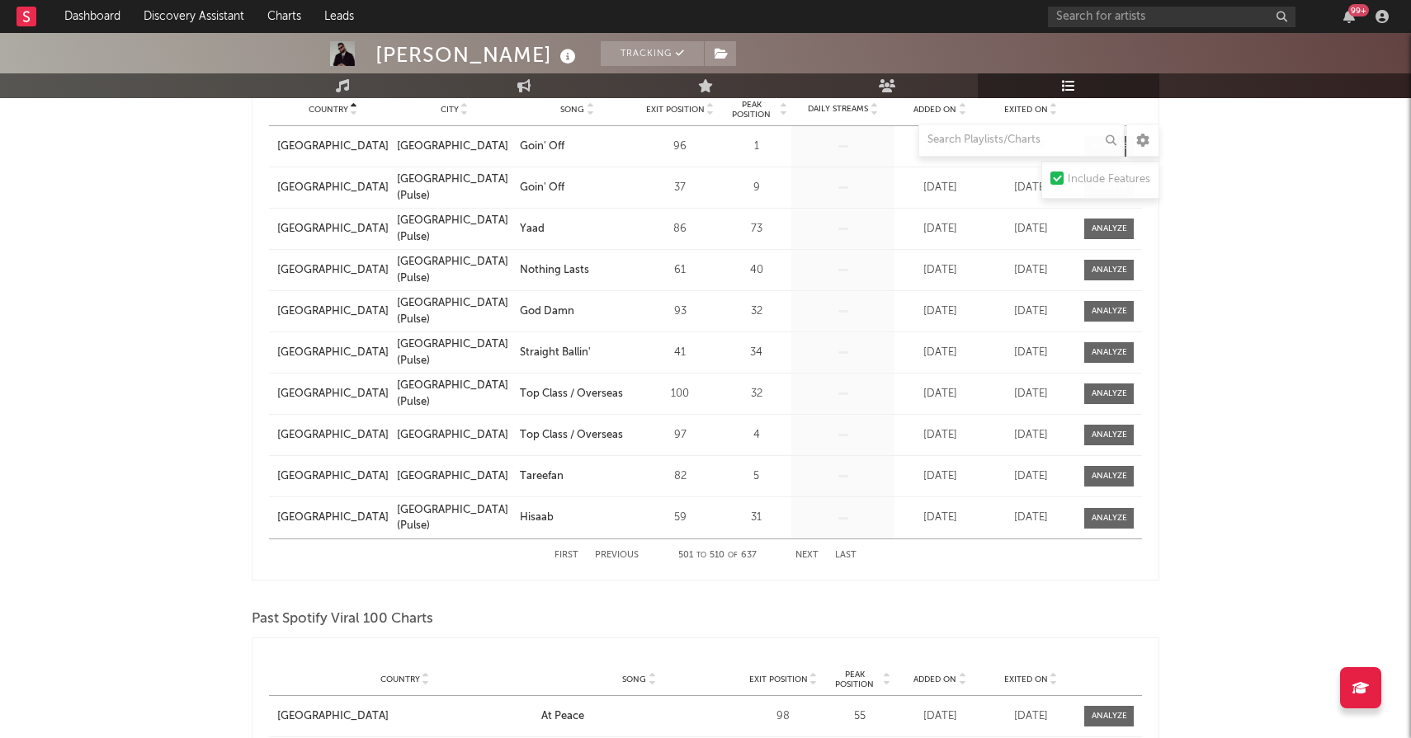
click at [805, 554] on button "Next" at bounding box center [806, 555] width 23 height 9
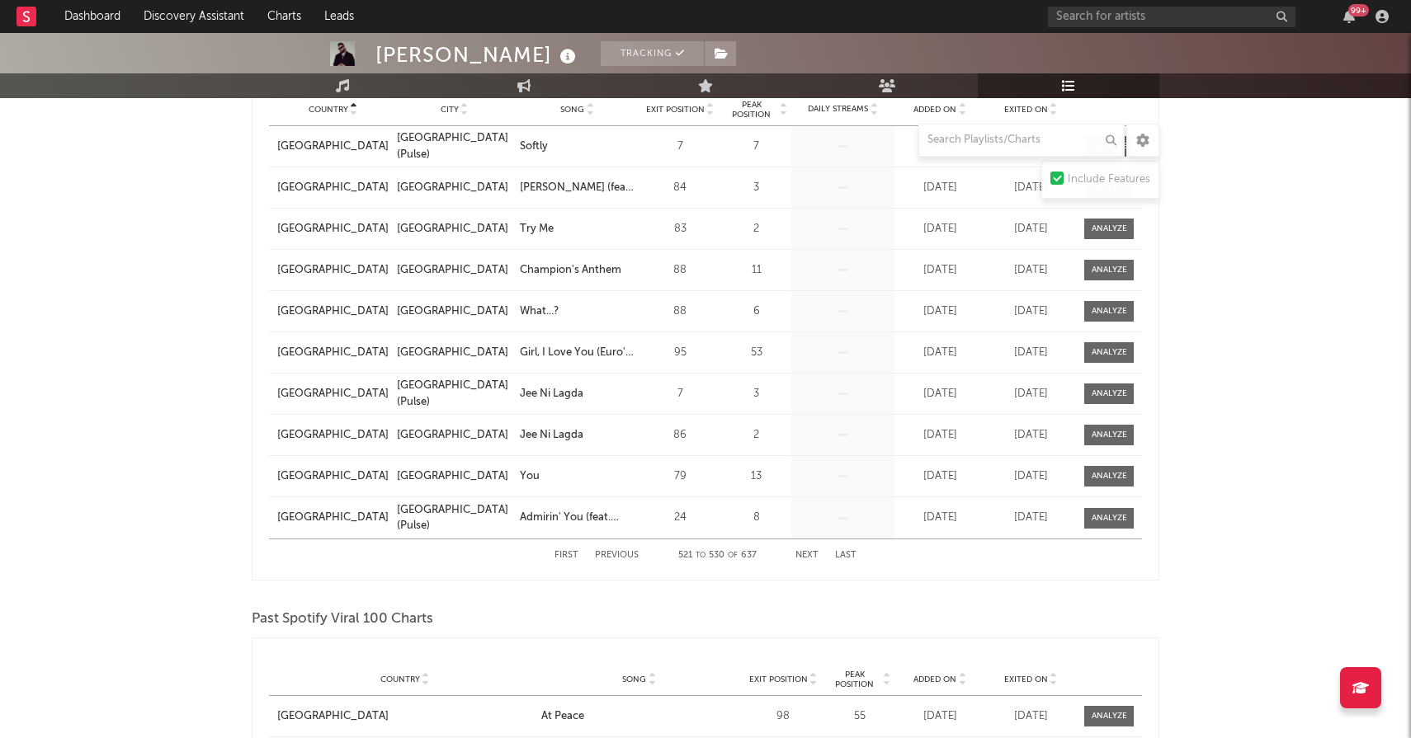
click at [805, 554] on button "Next" at bounding box center [806, 555] width 23 height 9
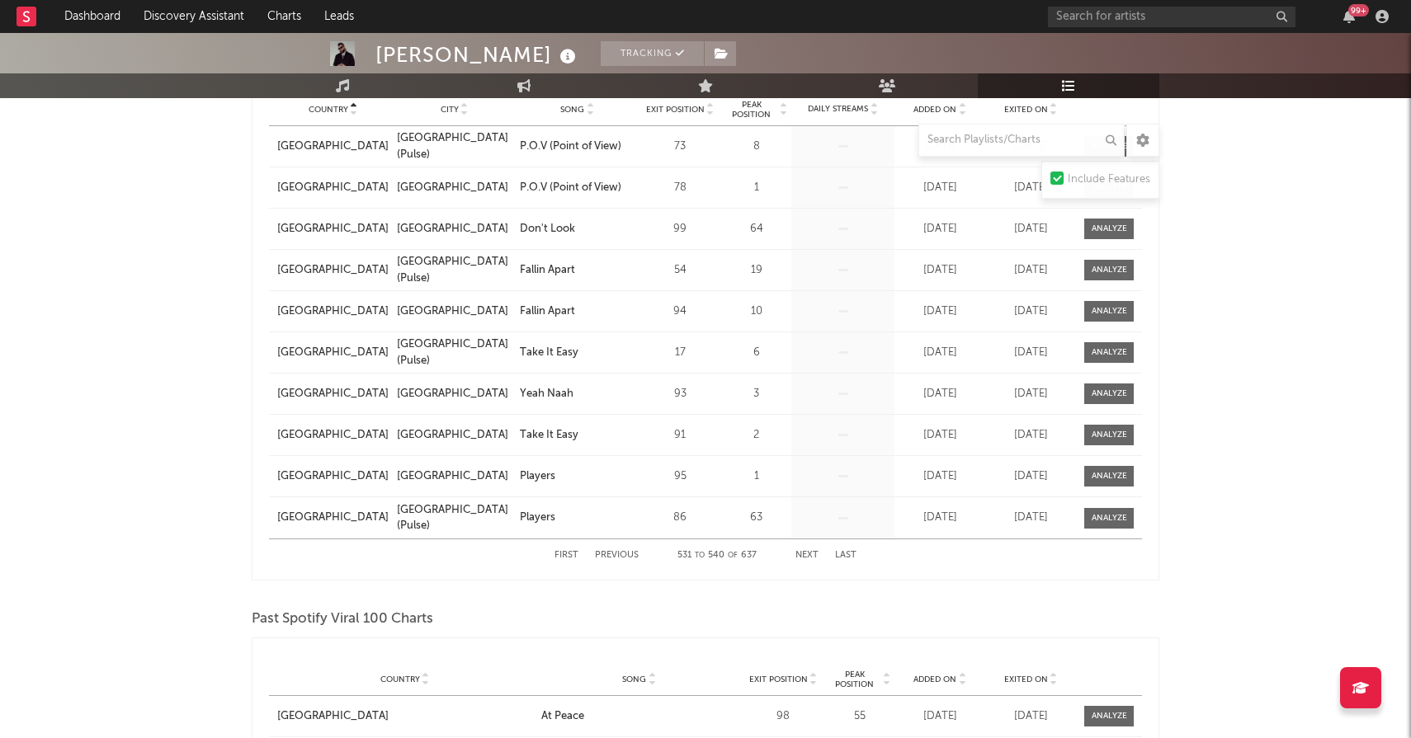
click at [805, 554] on button "Next" at bounding box center [806, 555] width 23 height 9
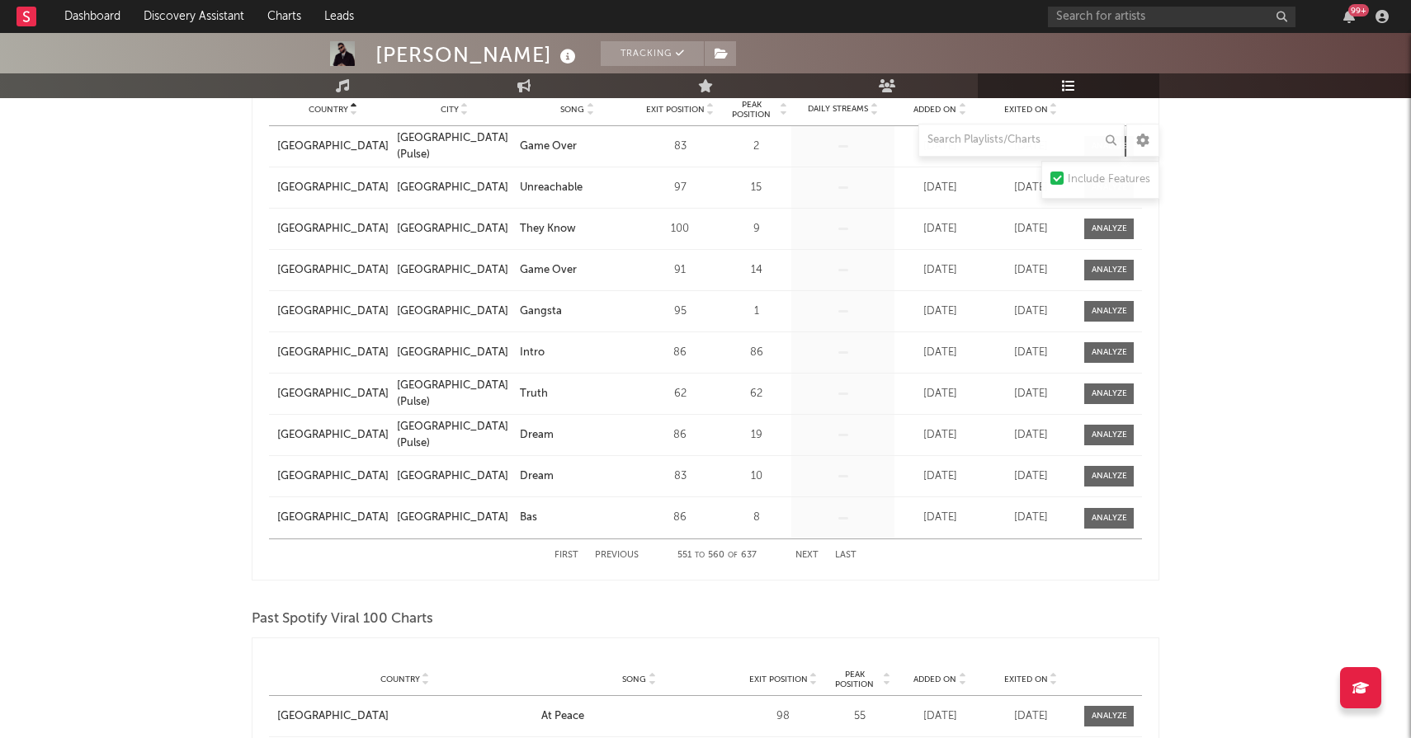
click at [805, 554] on button "Next" at bounding box center [806, 555] width 23 height 9
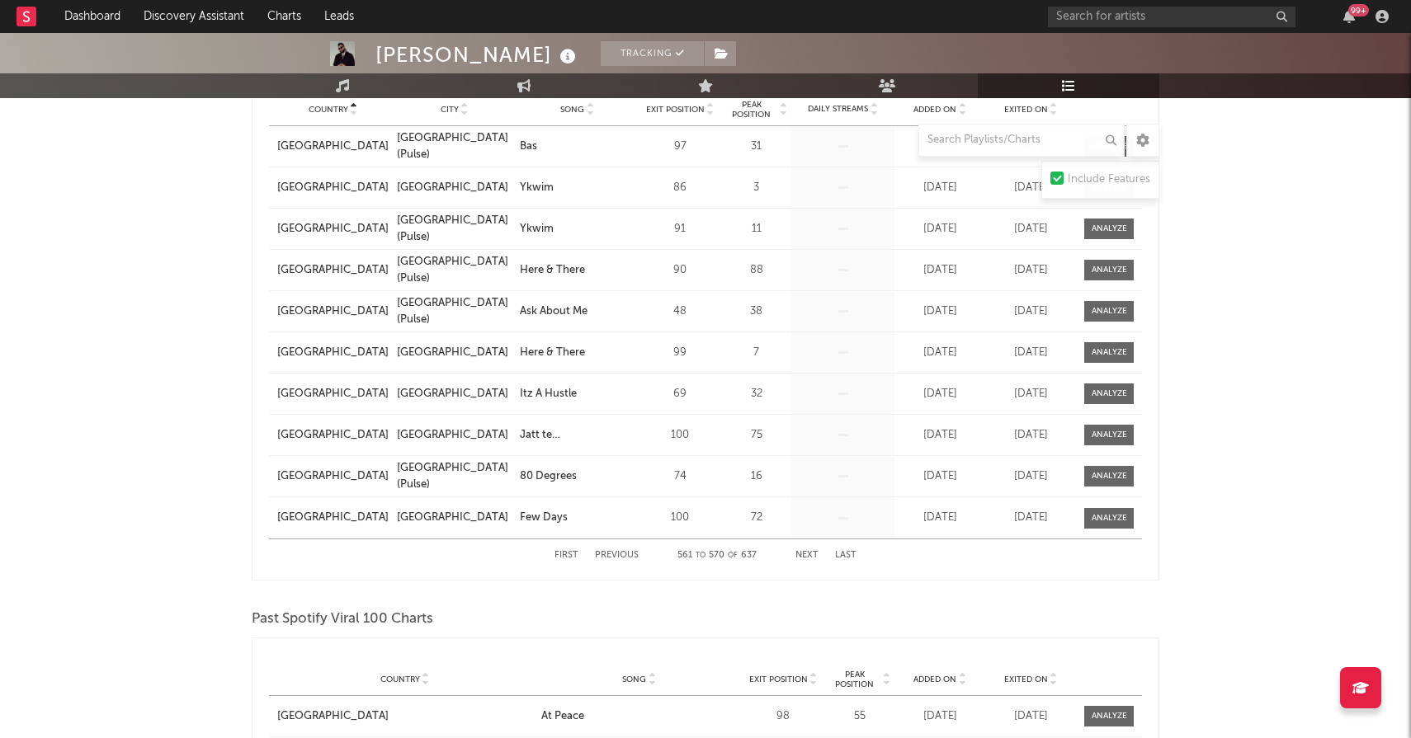
click at [805, 554] on button "Next" at bounding box center [806, 555] width 23 height 9
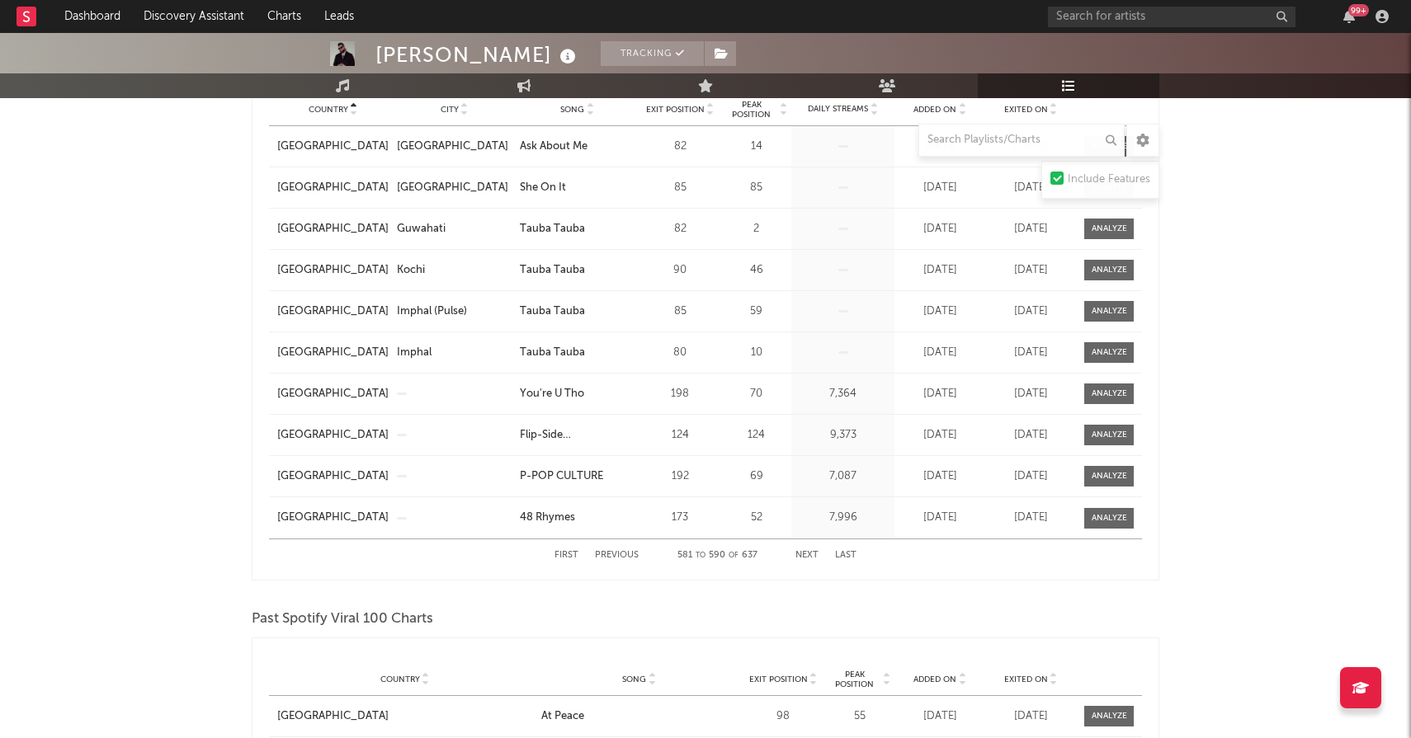
click at [805, 554] on button "Next" at bounding box center [806, 555] width 23 height 9
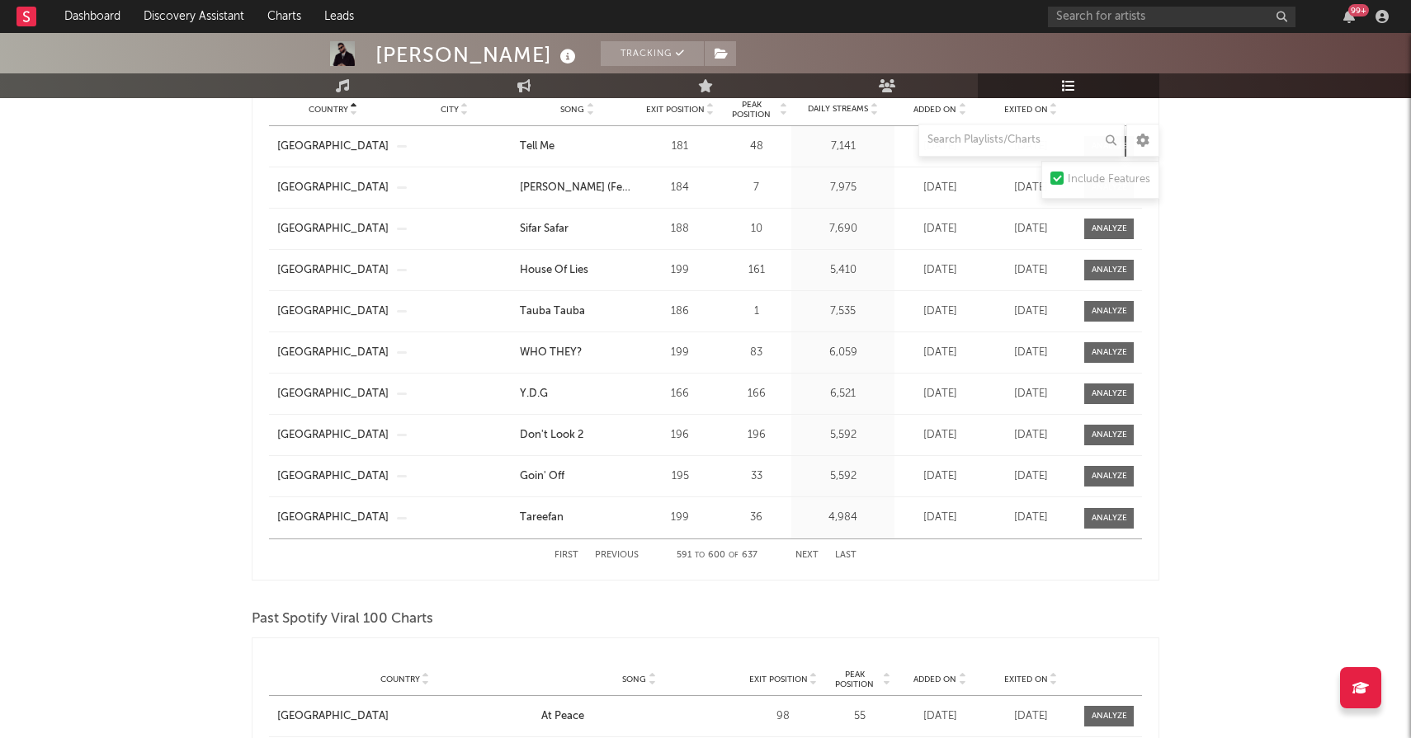
click at [805, 554] on button "Next" at bounding box center [806, 555] width 23 height 9
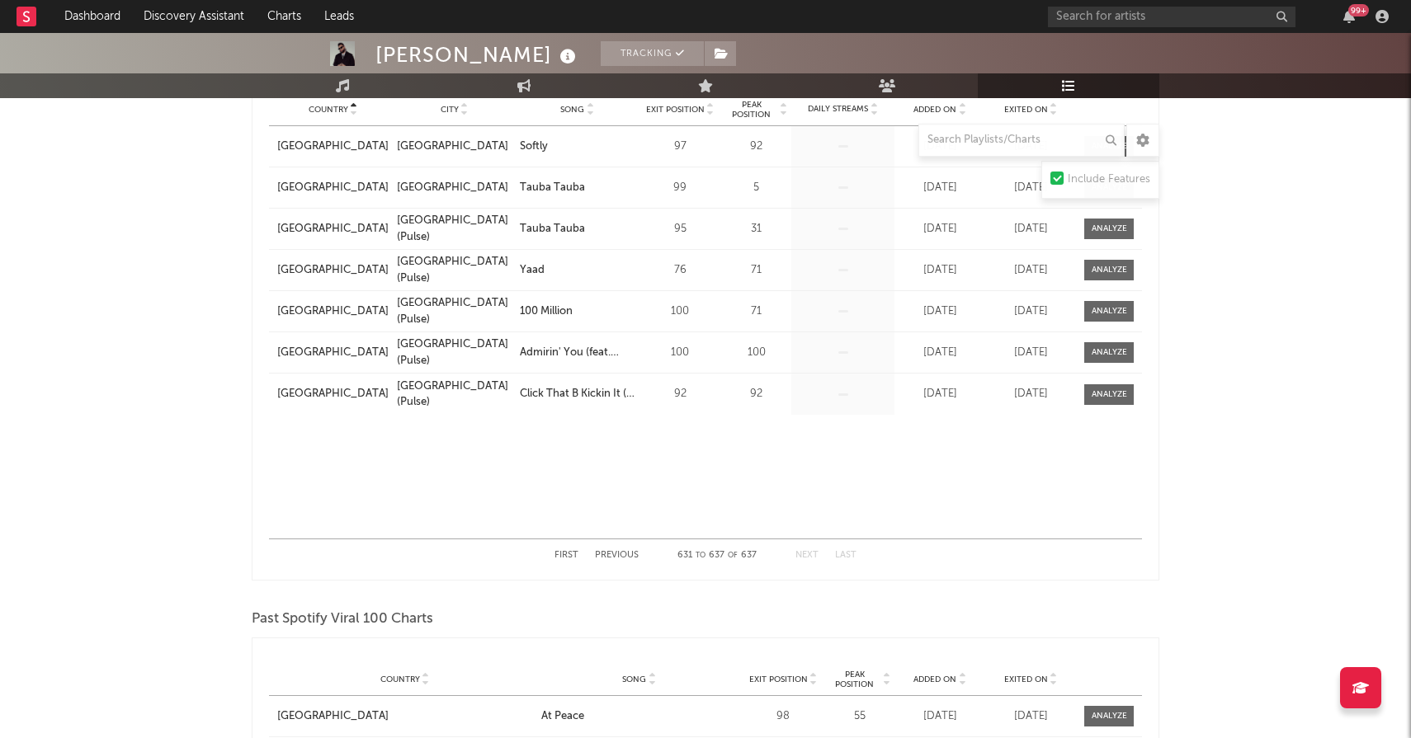
click at [805, 554] on button "Next" at bounding box center [806, 555] width 23 height 9
click at [337, 115] on div "Country" at bounding box center [332, 109] width 111 height 12
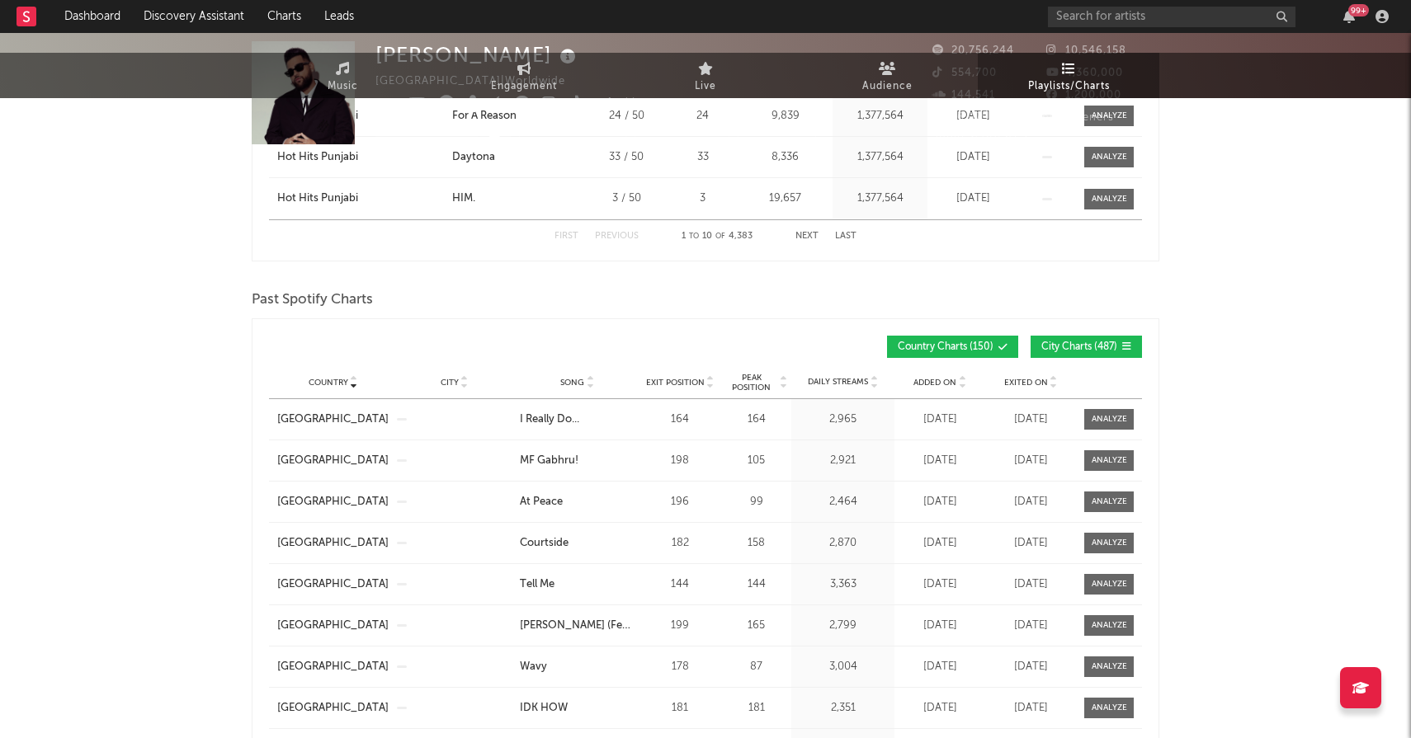
scroll to position [0, 0]
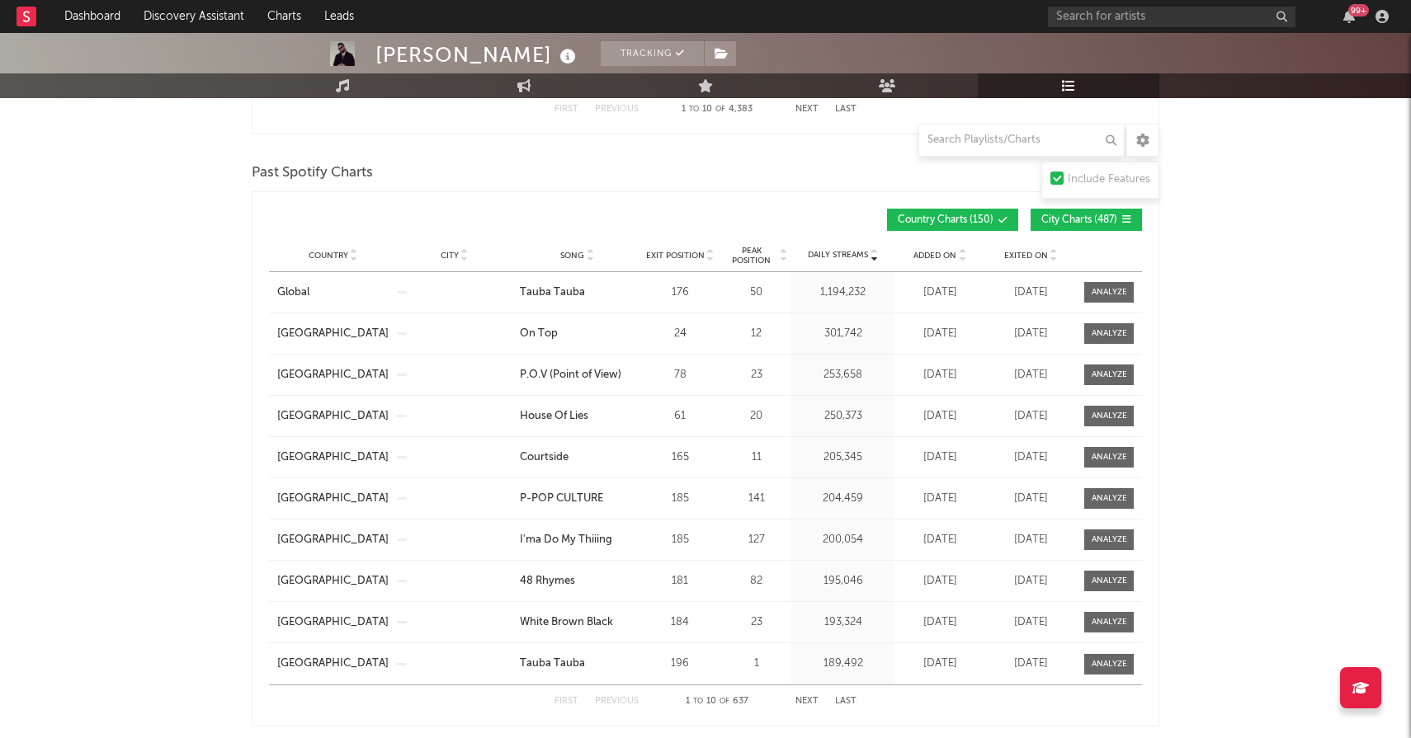
scroll to position [1738, 0]
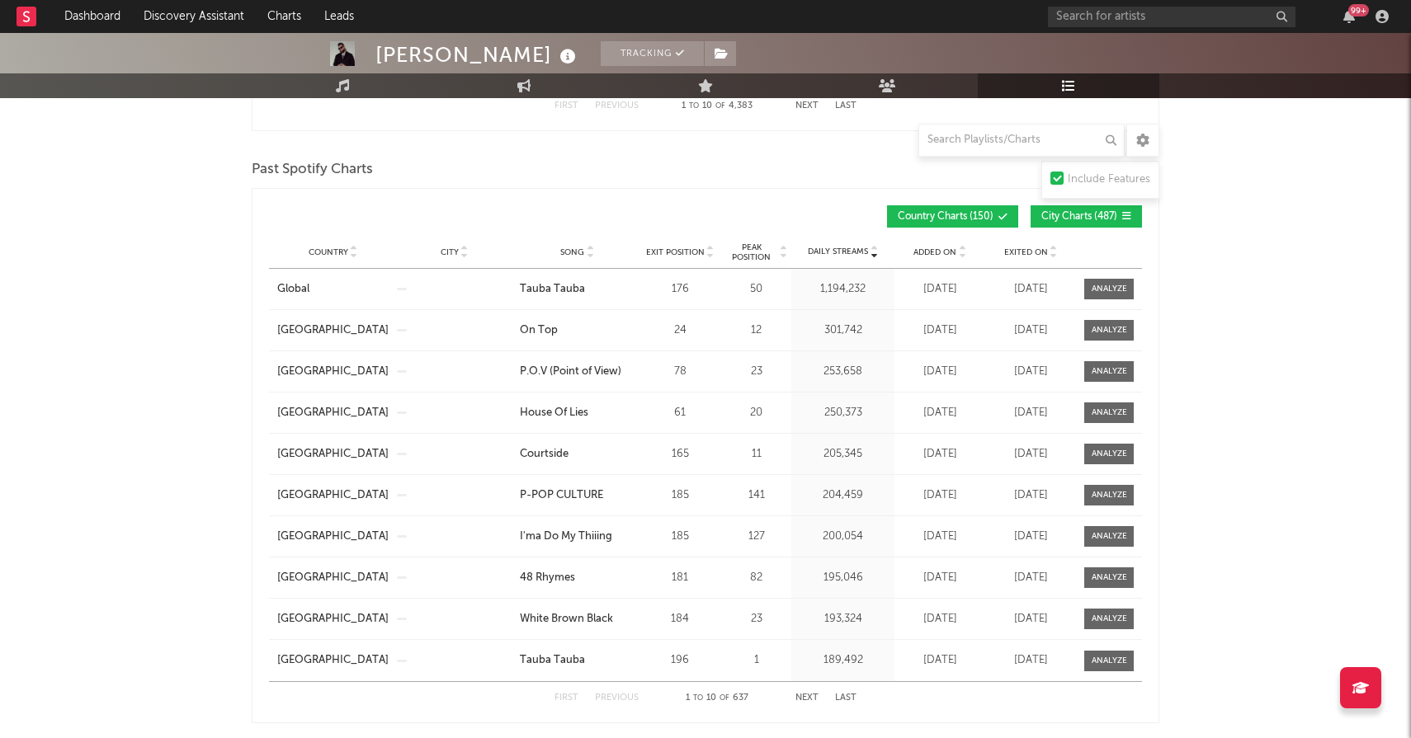
click at [748, 248] on span "Peak Position" at bounding box center [751, 253] width 52 height 20
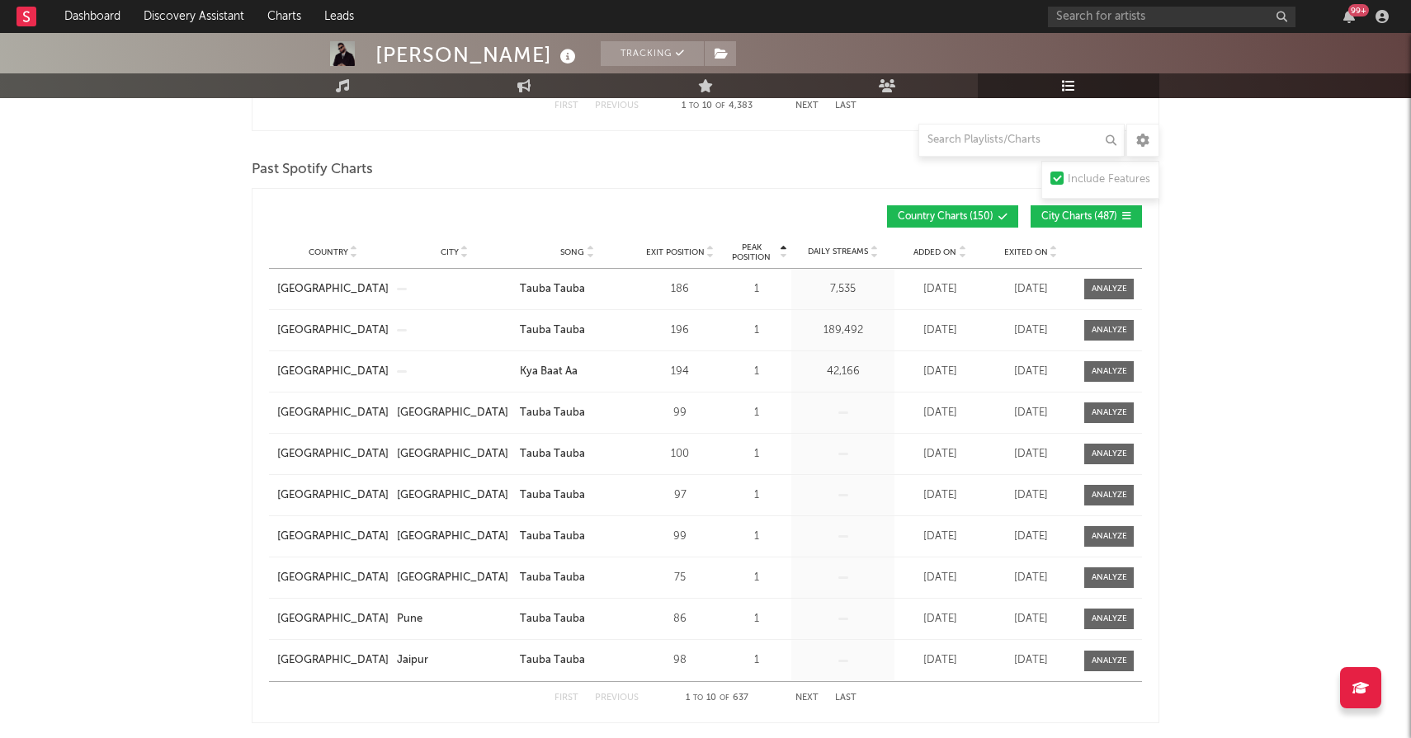
click at [748, 248] on span "Peak Position" at bounding box center [751, 253] width 52 height 20
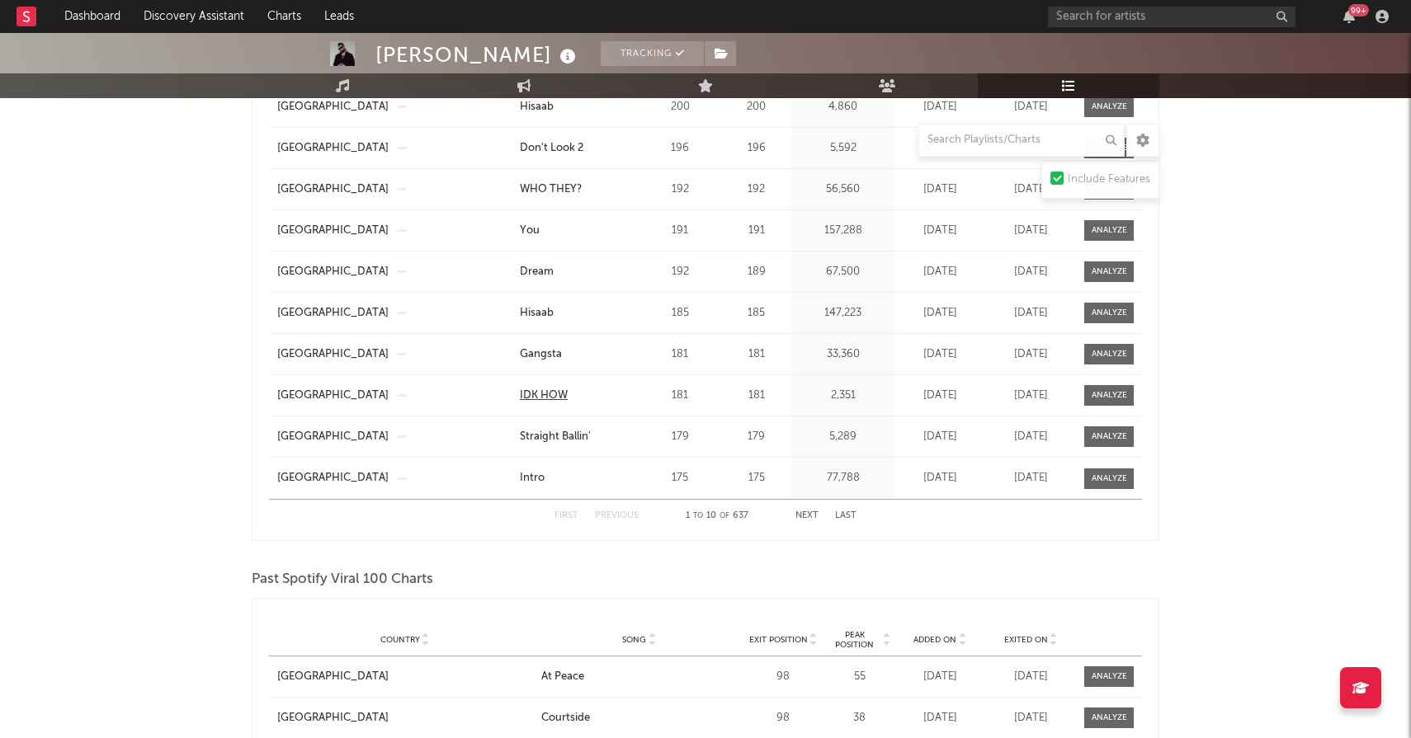
scroll to position [1926, 0]
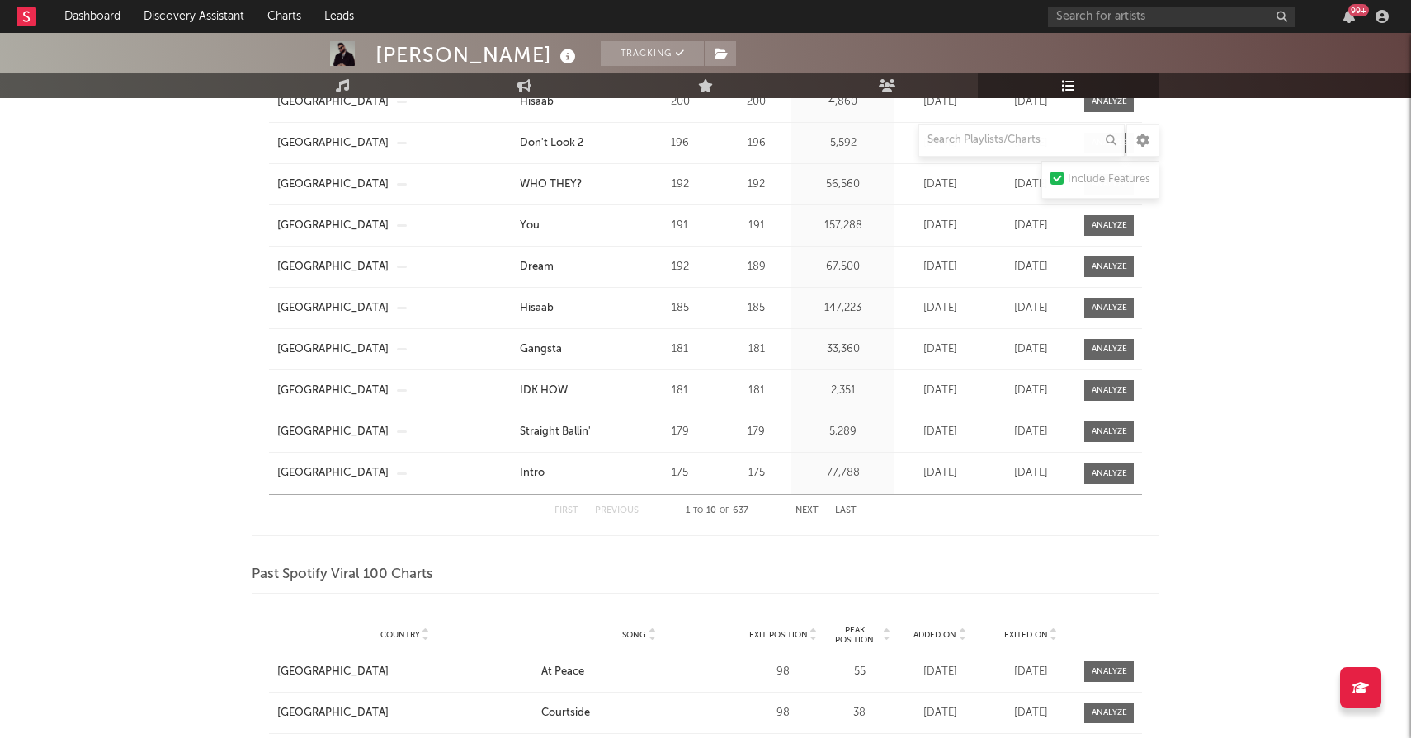
click at [809, 519] on div "First Previous 1 to 10 of 637 Next Last" at bounding box center [705, 511] width 302 height 32
click at [809, 510] on button "Next" at bounding box center [806, 511] width 23 height 9
click at [808, 510] on button "Next" at bounding box center [806, 511] width 23 height 9
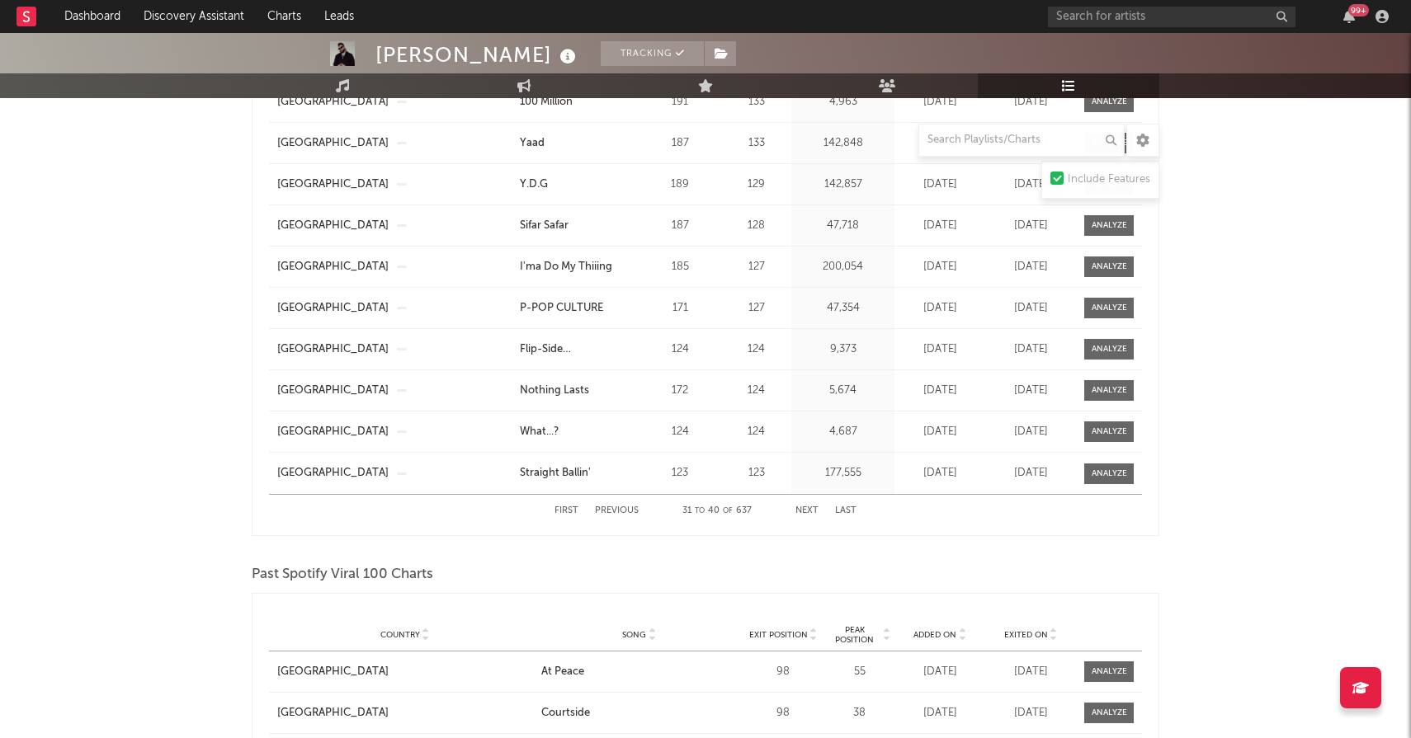
click at [808, 510] on button "Next" at bounding box center [806, 511] width 23 height 9
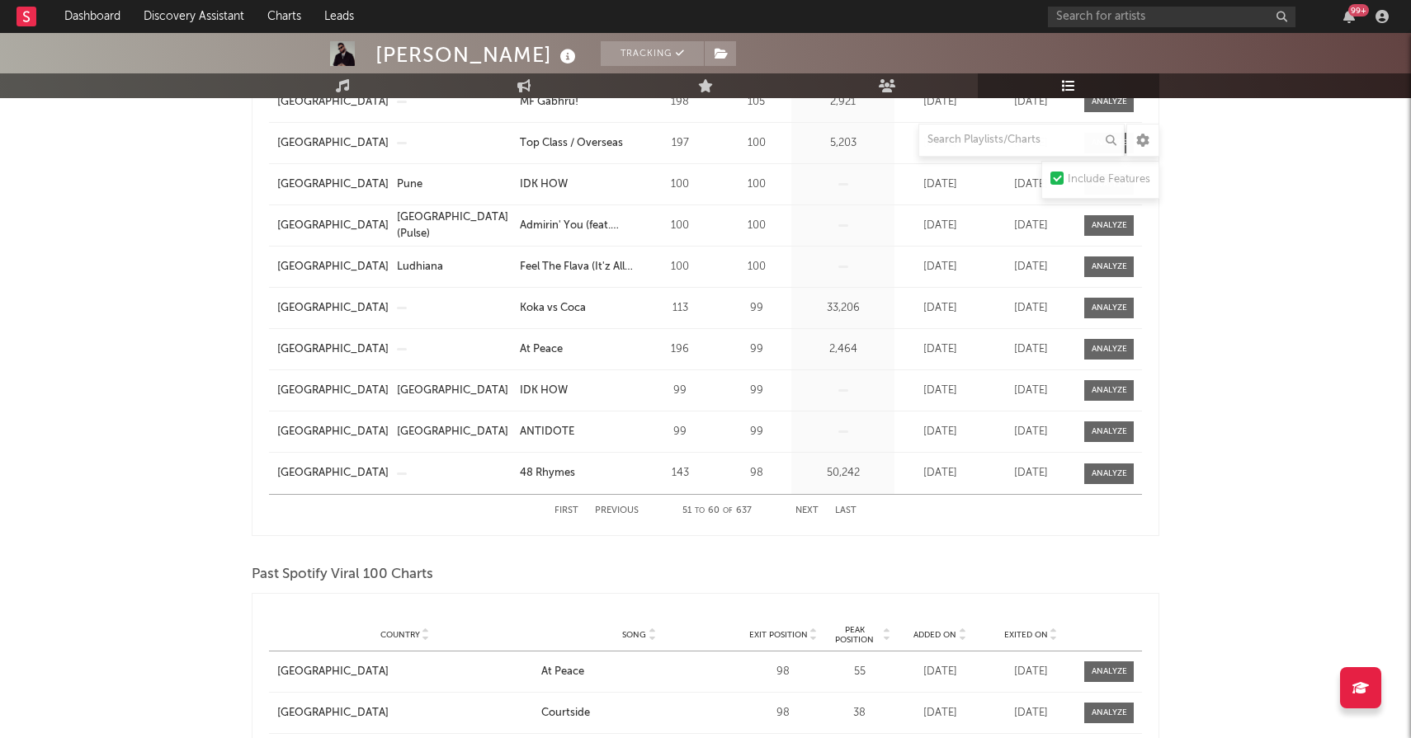
click at [808, 510] on button "Next" at bounding box center [806, 511] width 23 height 9
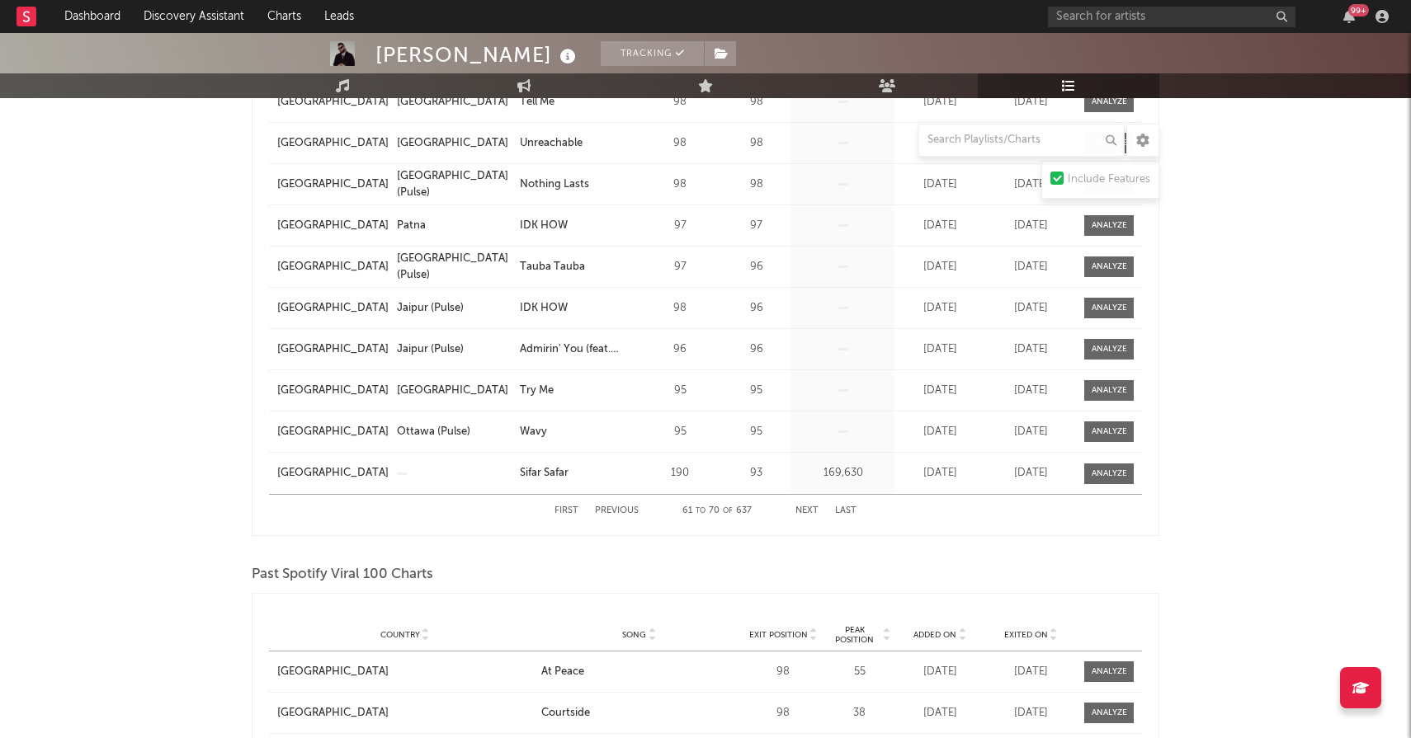
click at [808, 510] on button "Next" at bounding box center [806, 511] width 23 height 9
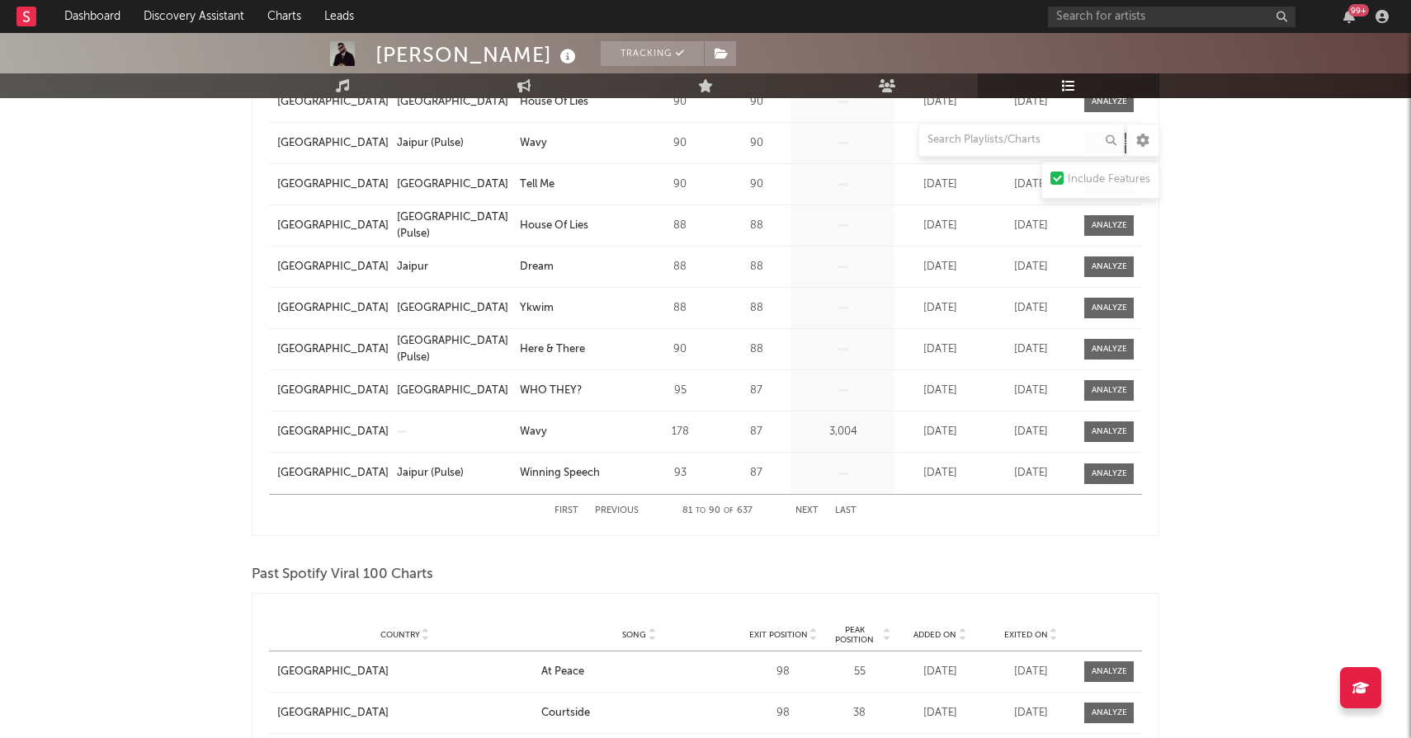
click at [808, 510] on button "Next" at bounding box center [806, 511] width 23 height 9
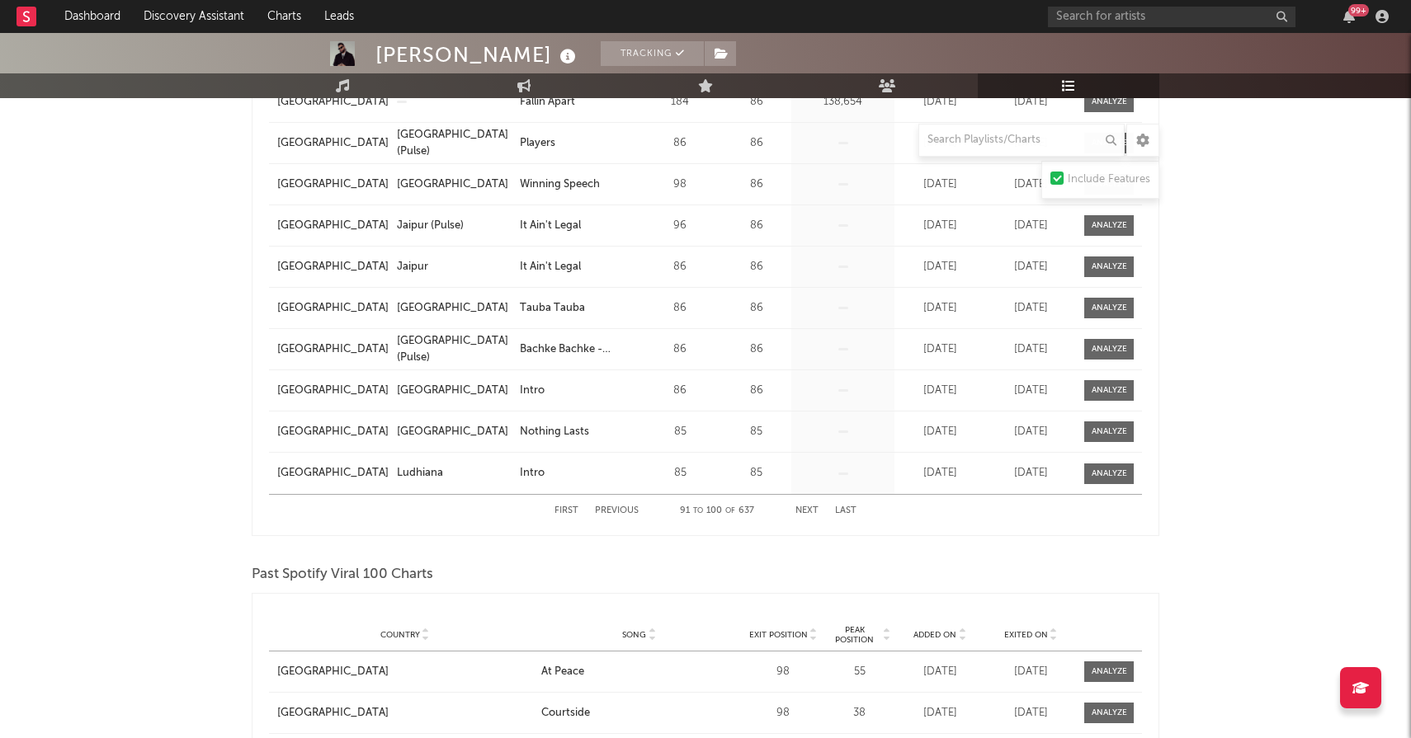
click at [808, 510] on button "Next" at bounding box center [806, 511] width 23 height 9
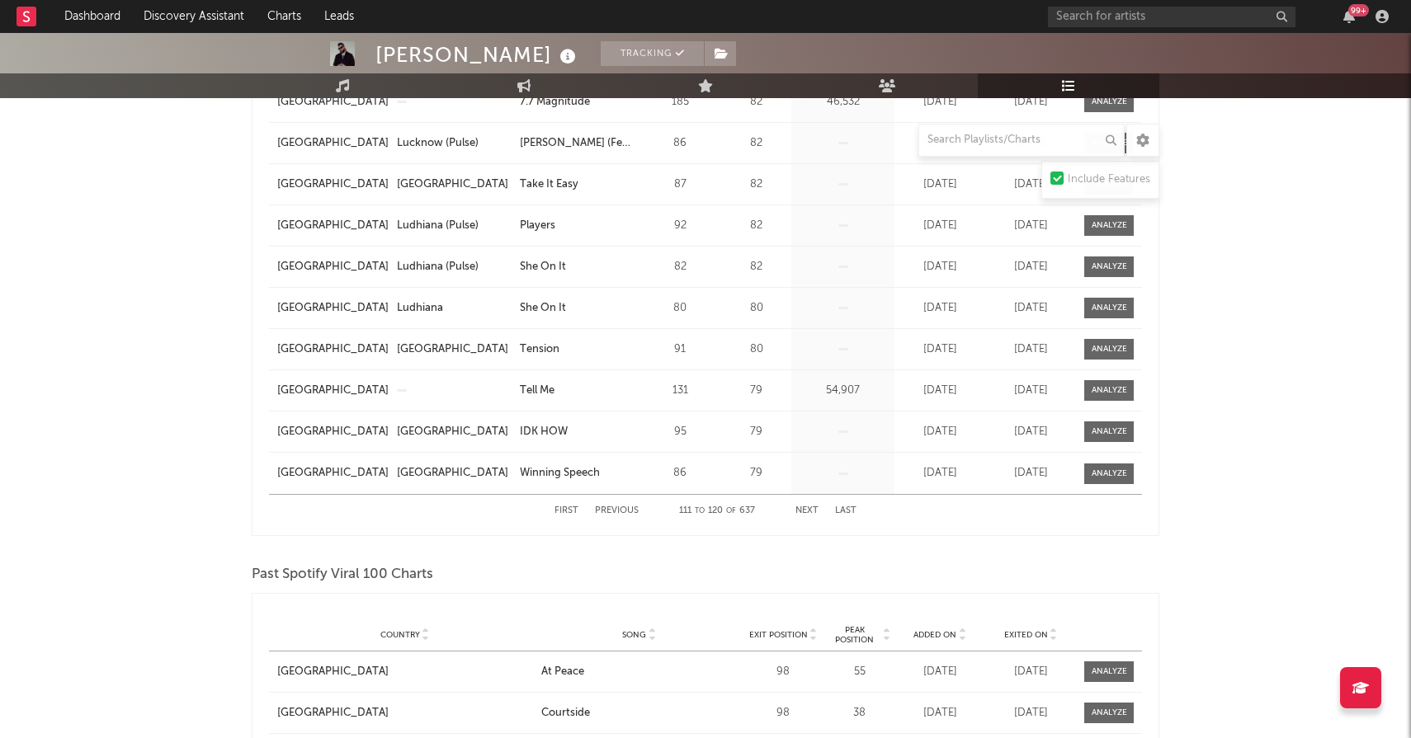
click at [808, 510] on button "Next" at bounding box center [806, 511] width 23 height 9
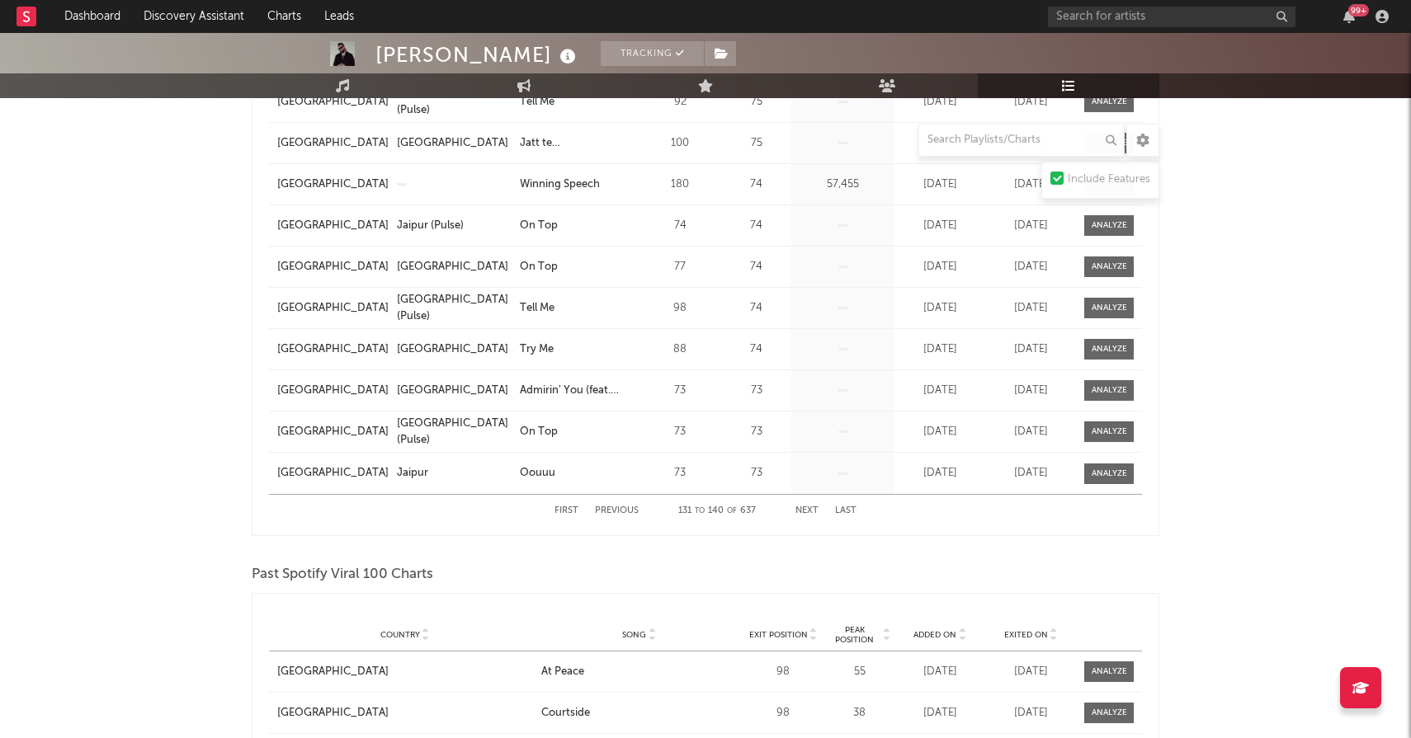
click at [808, 510] on button "Next" at bounding box center [806, 511] width 23 height 9
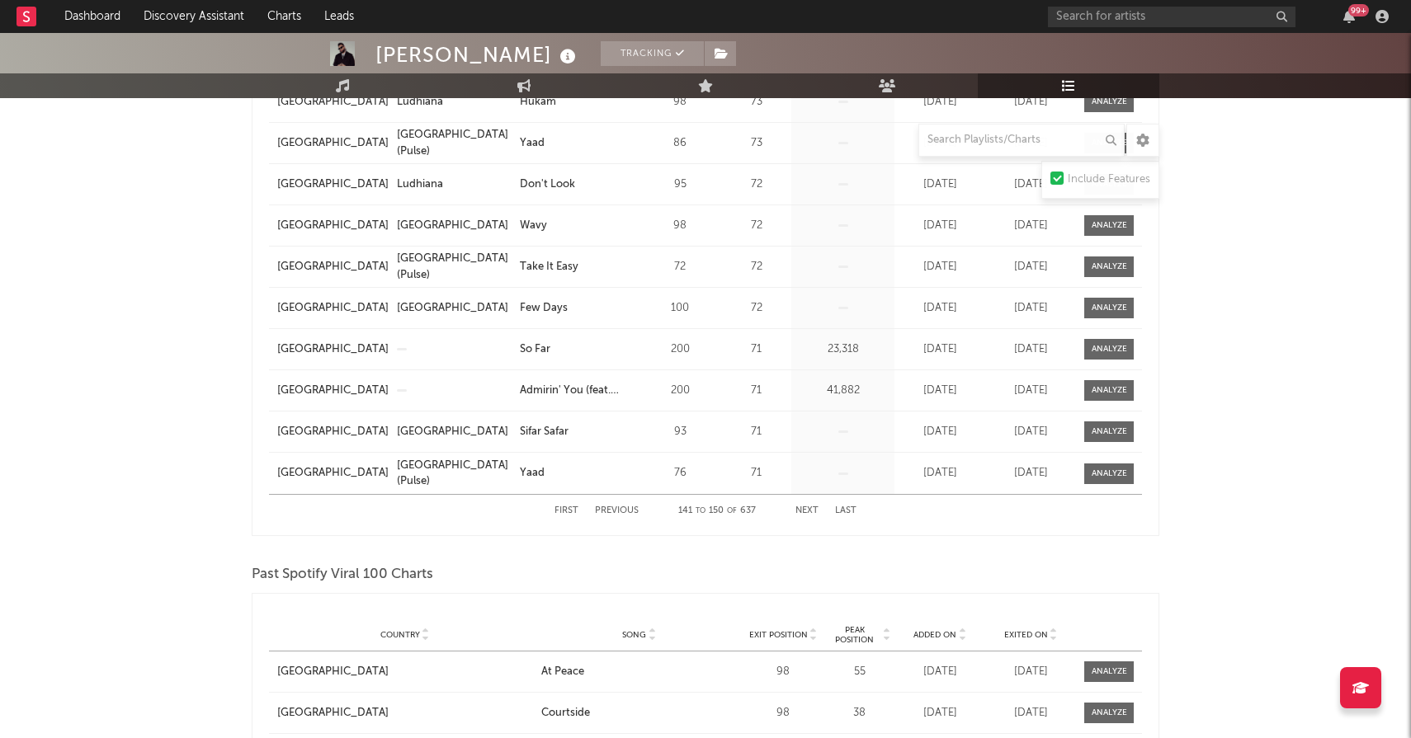
click at [808, 510] on button "Next" at bounding box center [806, 511] width 23 height 9
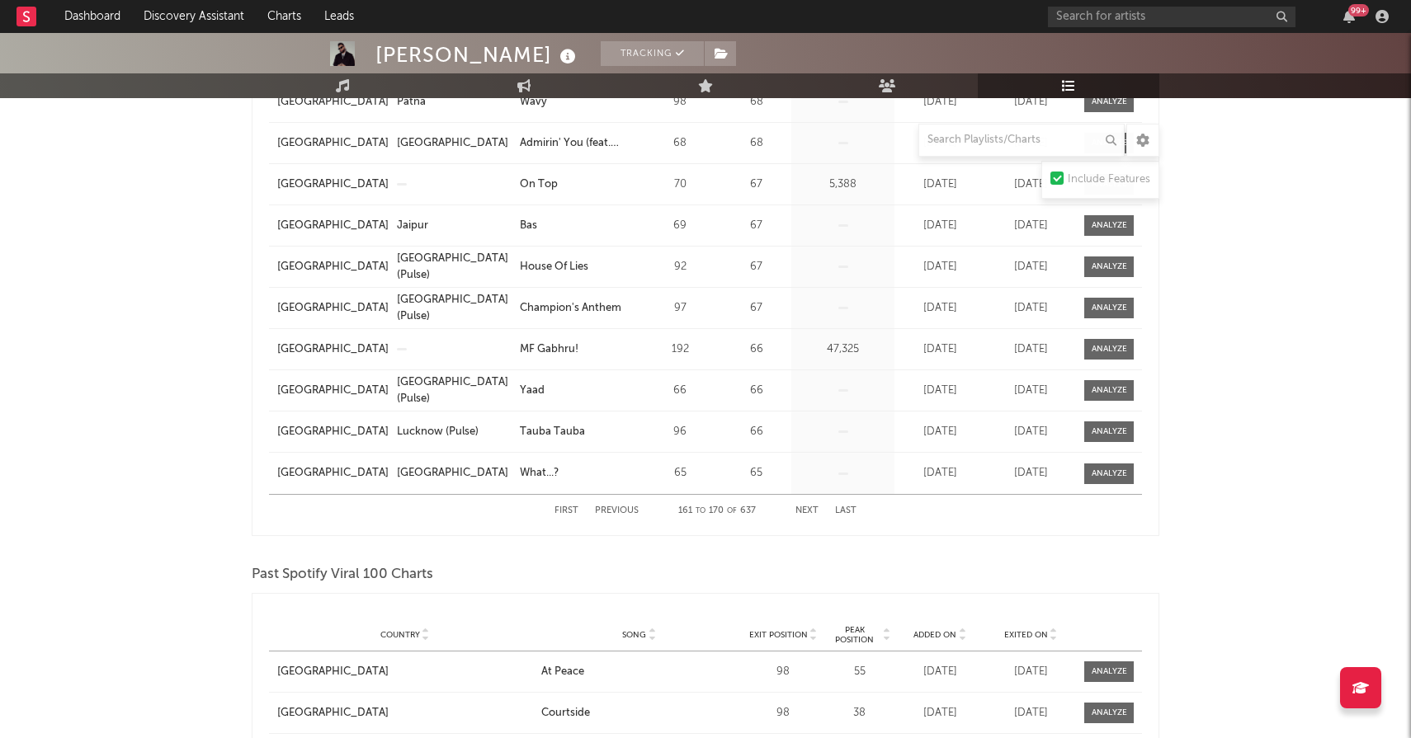
click at [808, 510] on button "Next" at bounding box center [806, 511] width 23 height 9
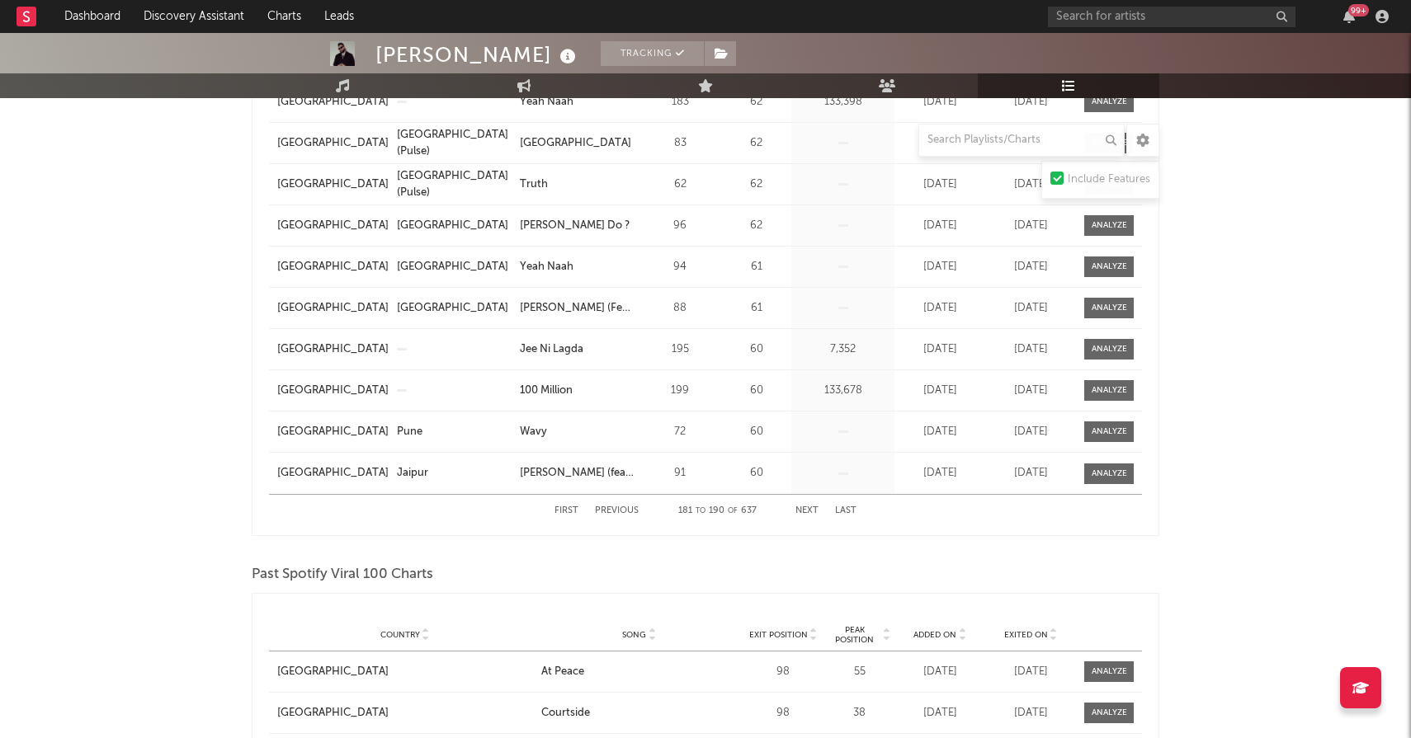
click at [808, 510] on button "Next" at bounding box center [806, 511] width 23 height 9
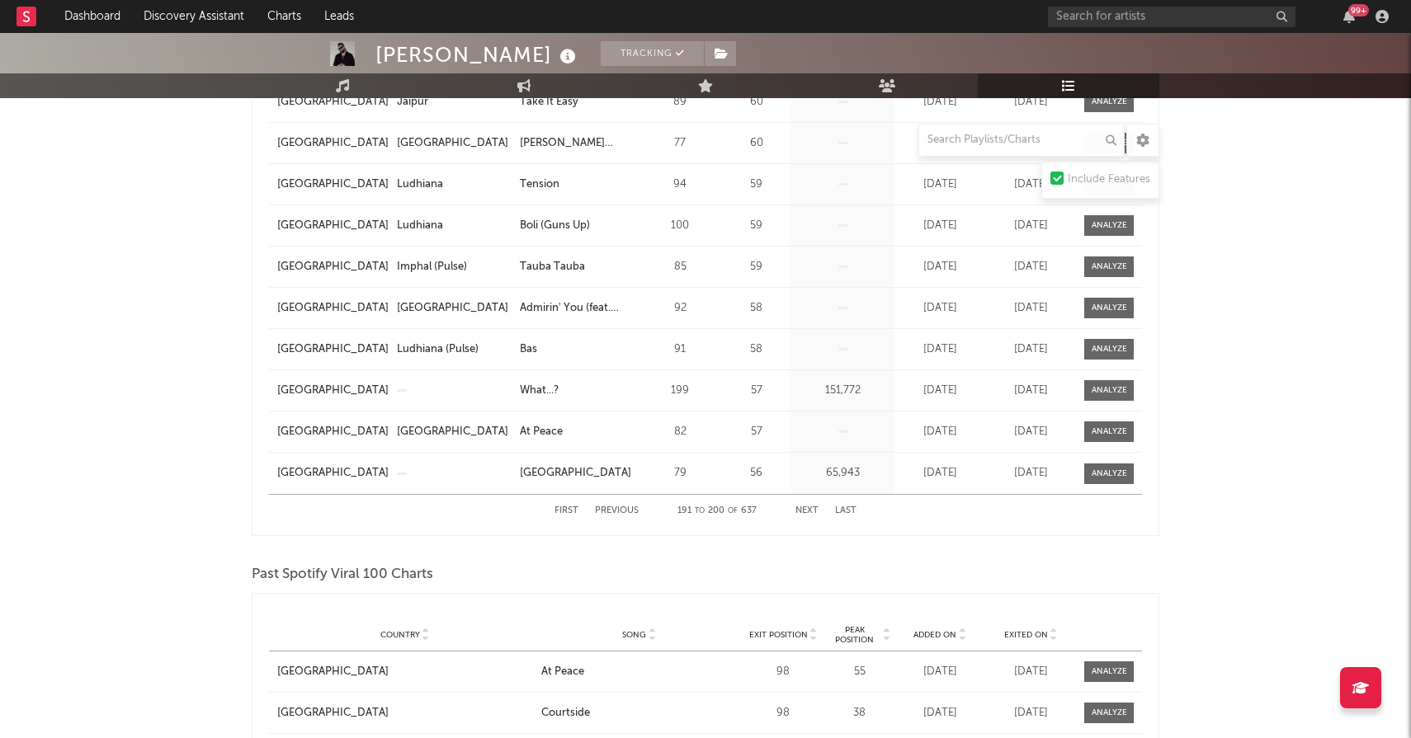
click at [808, 510] on button "Next" at bounding box center [806, 511] width 23 height 9
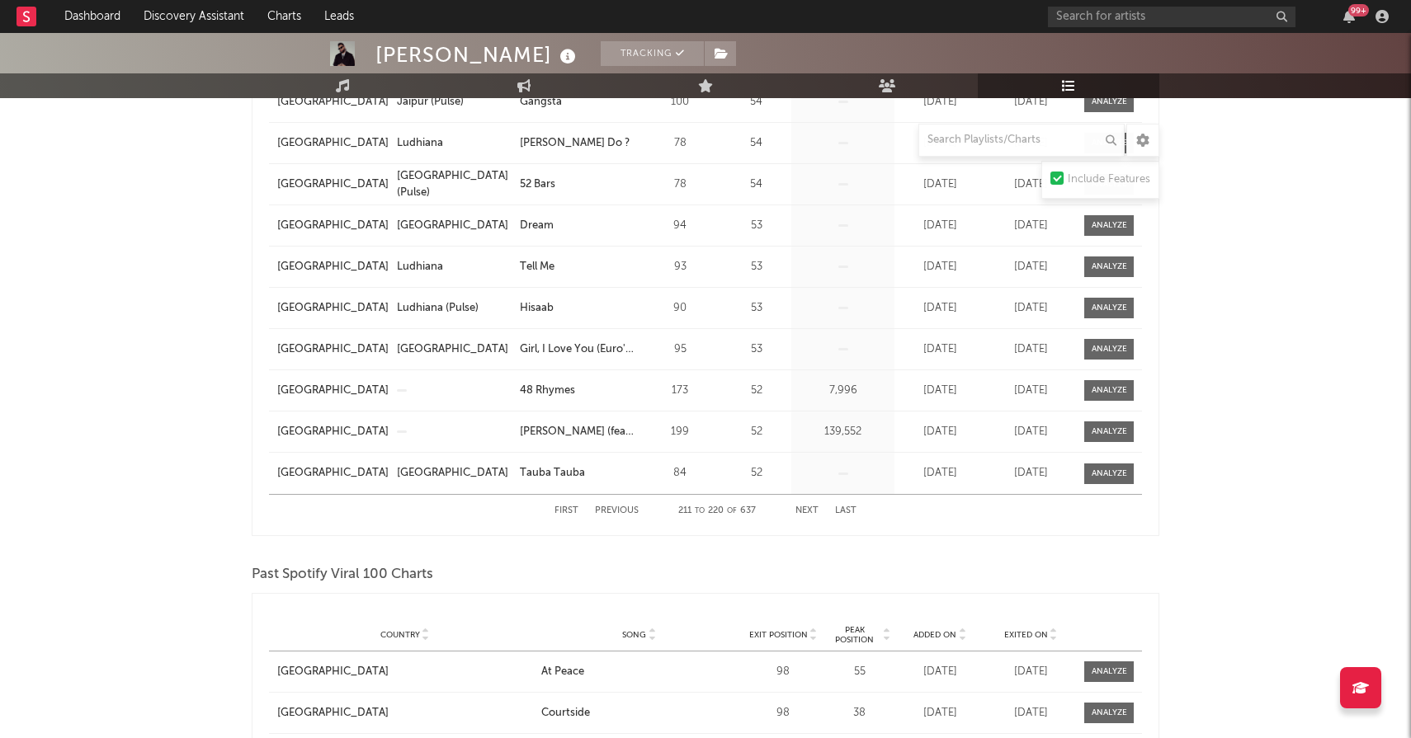
click at [808, 510] on button "Next" at bounding box center [806, 511] width 23 height 9
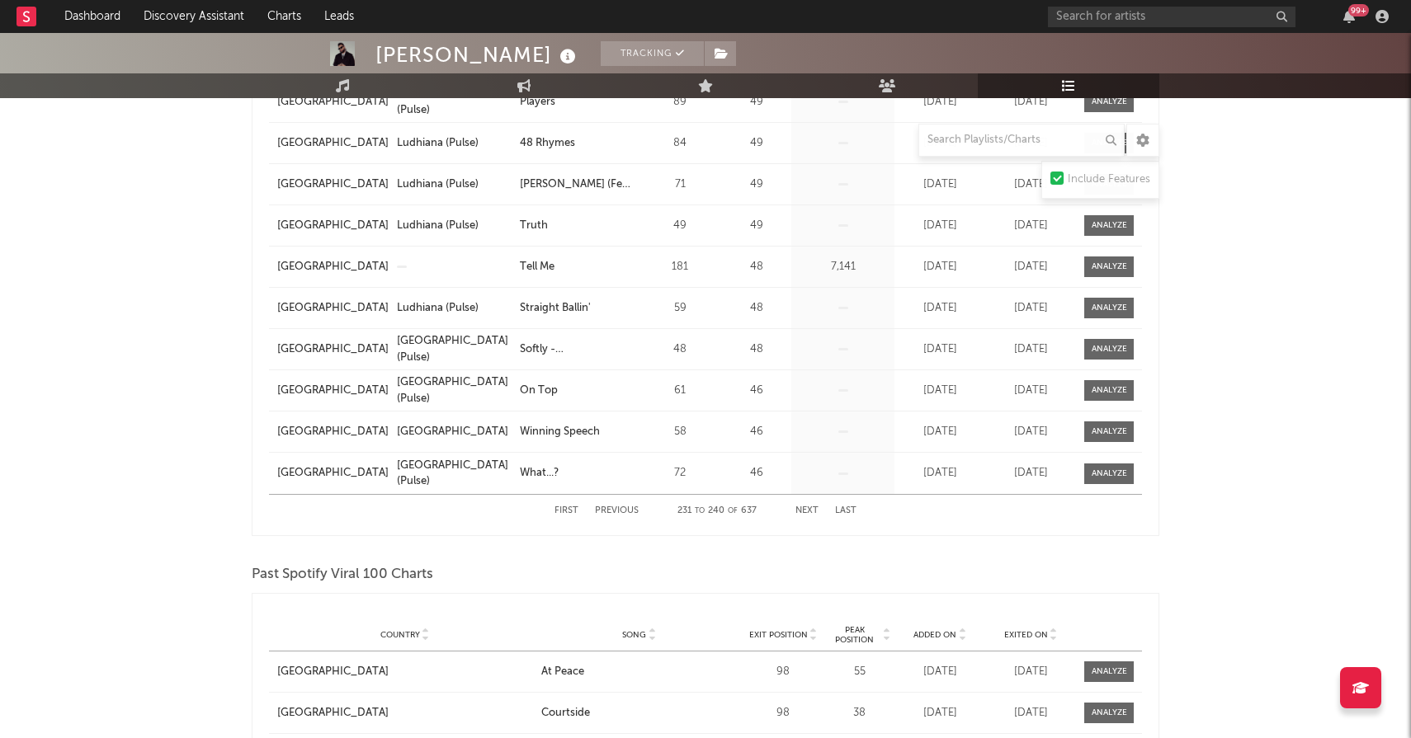
click at [808, 510] on button "Next" at bounding box center [806, 511] width 23 height 9
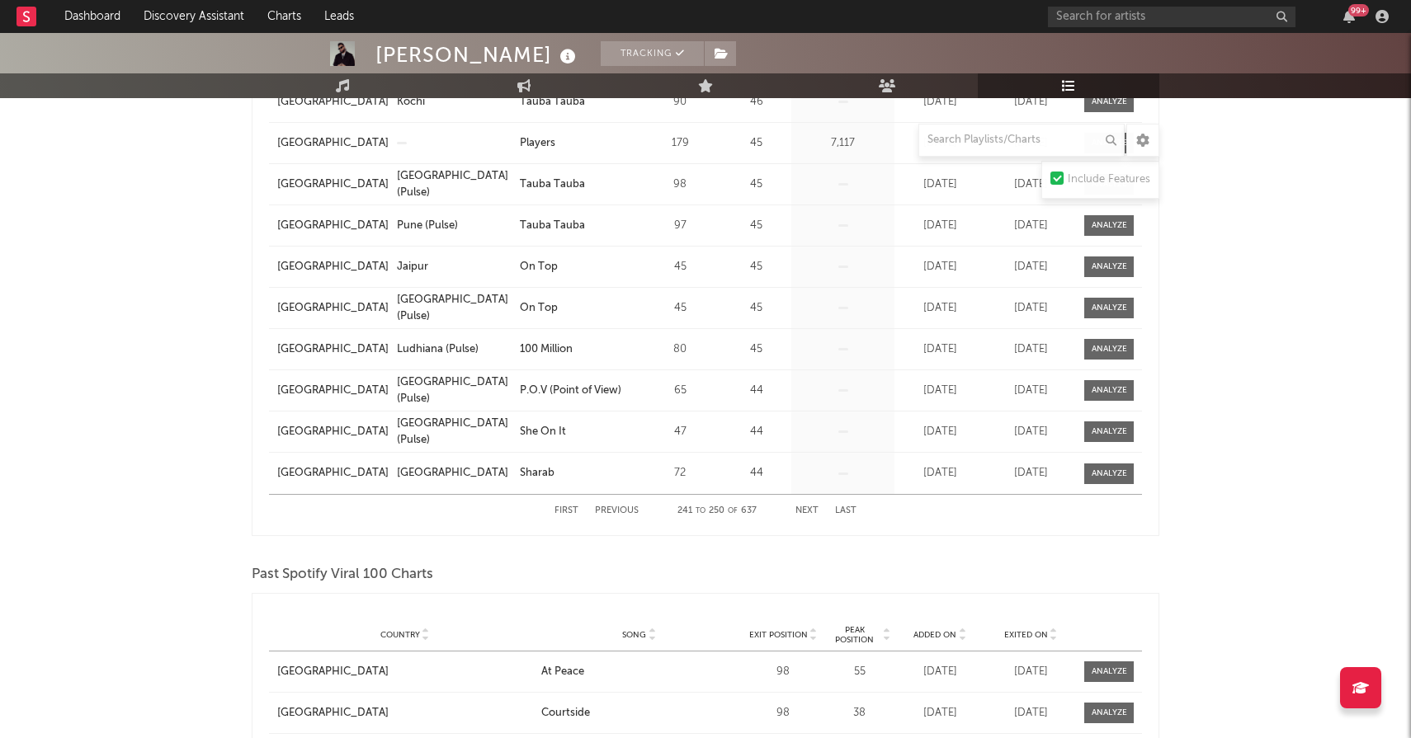
click at [808, 510] on button "Next" at bounding box center [806, 511] width 23 height 9
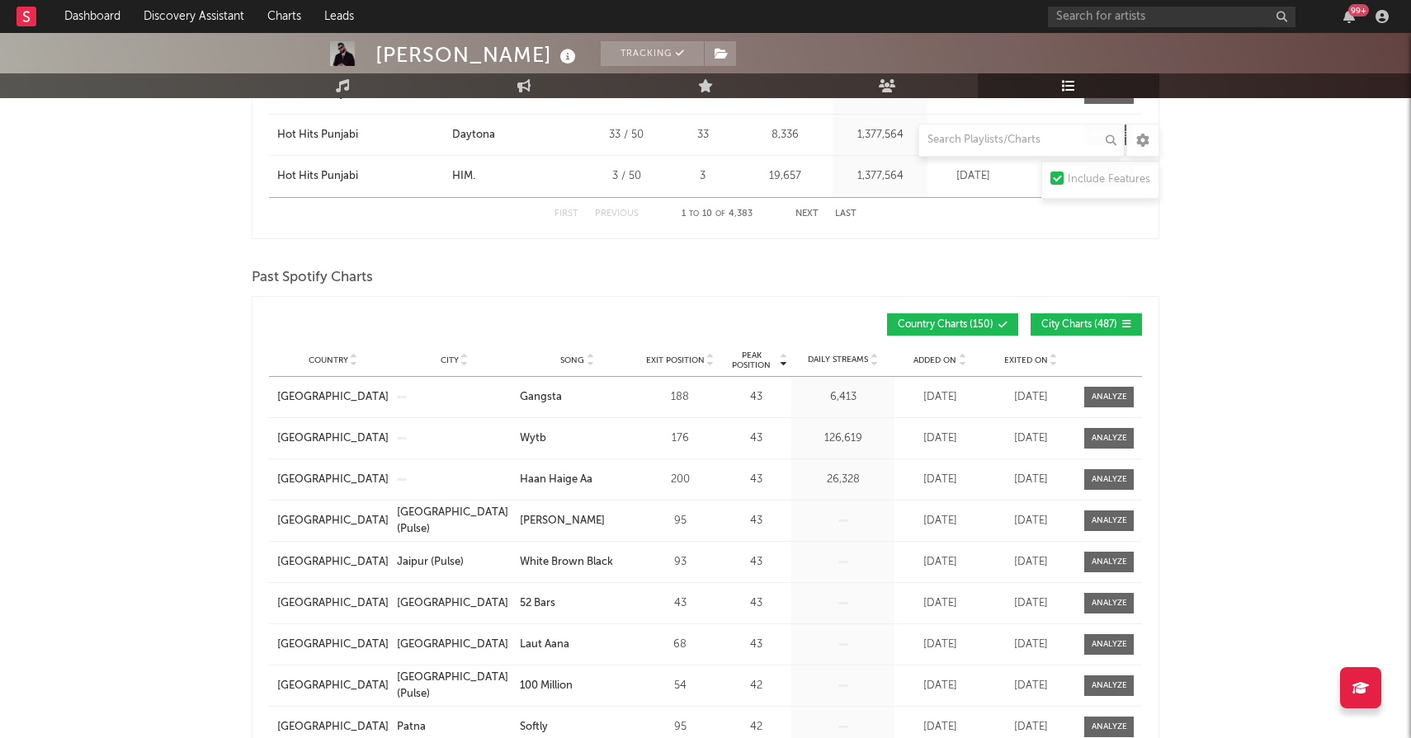
scroll to position [1586, 0]
